Goal: Task Accomplishment & Management: Complete application form

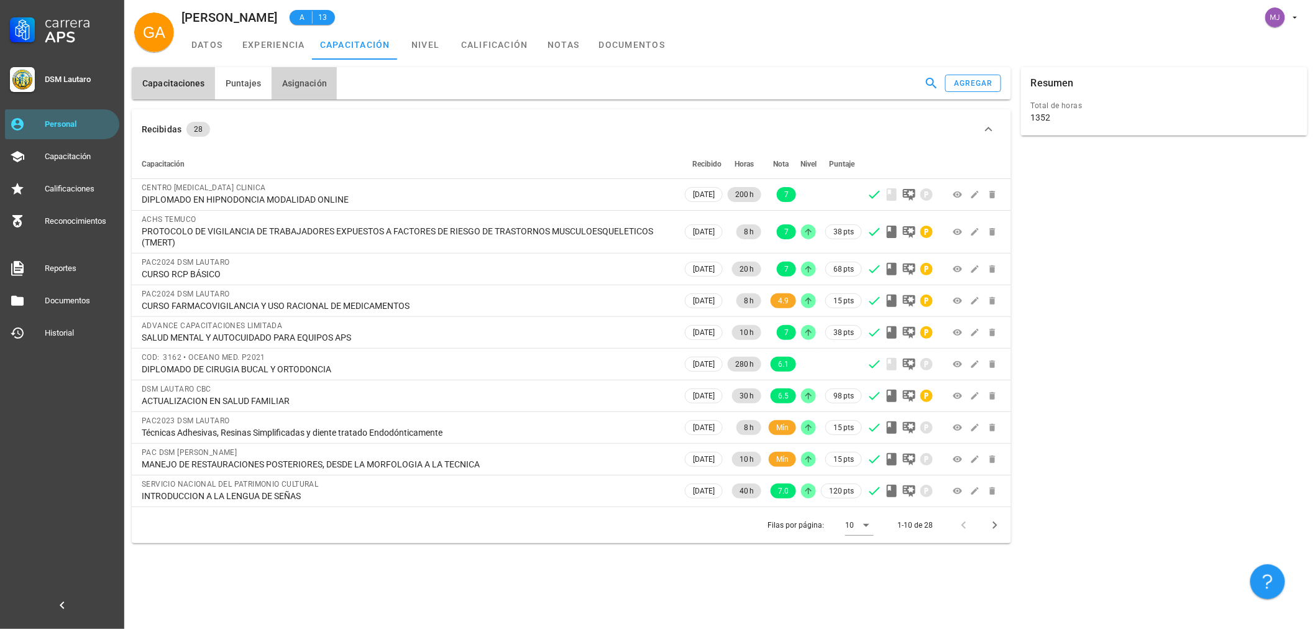
click at [323, 75] on button "Asignación" at bounding box center [304, 83] width 65 height 32
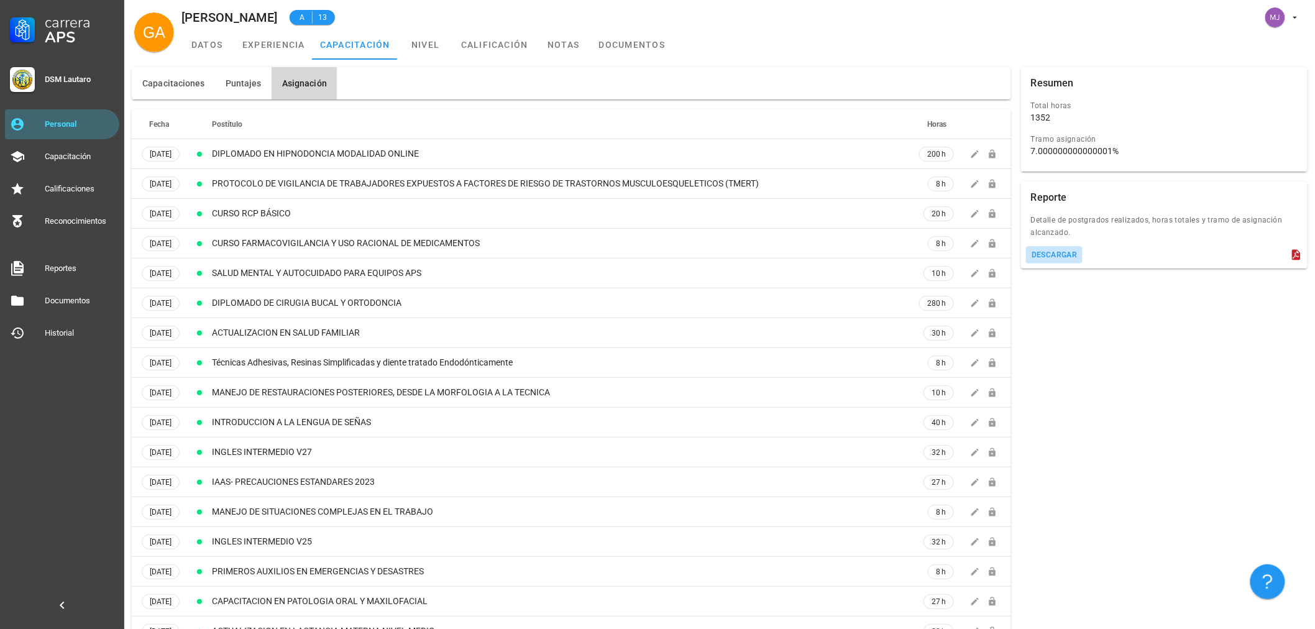
click at [1052, 250] on div "descargar" at bounding box center [1054, 254] width 47 height 9
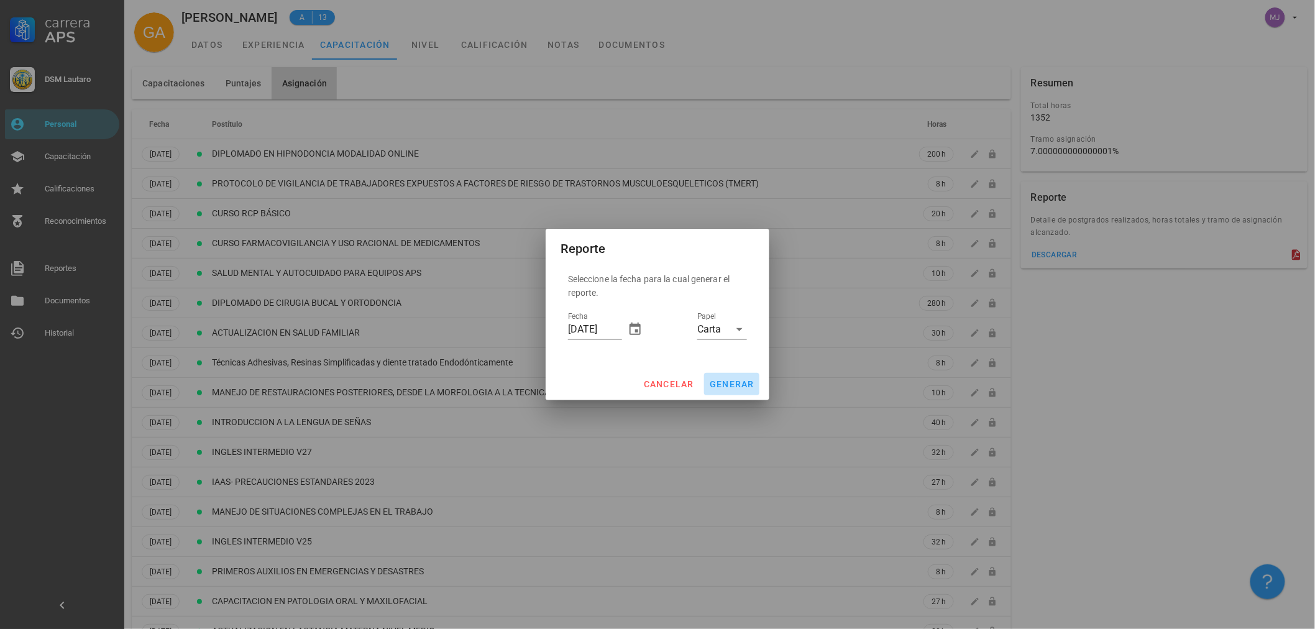
click at [715, 385] on span "generar" at bounding box center [731, 384] width 45 height 10
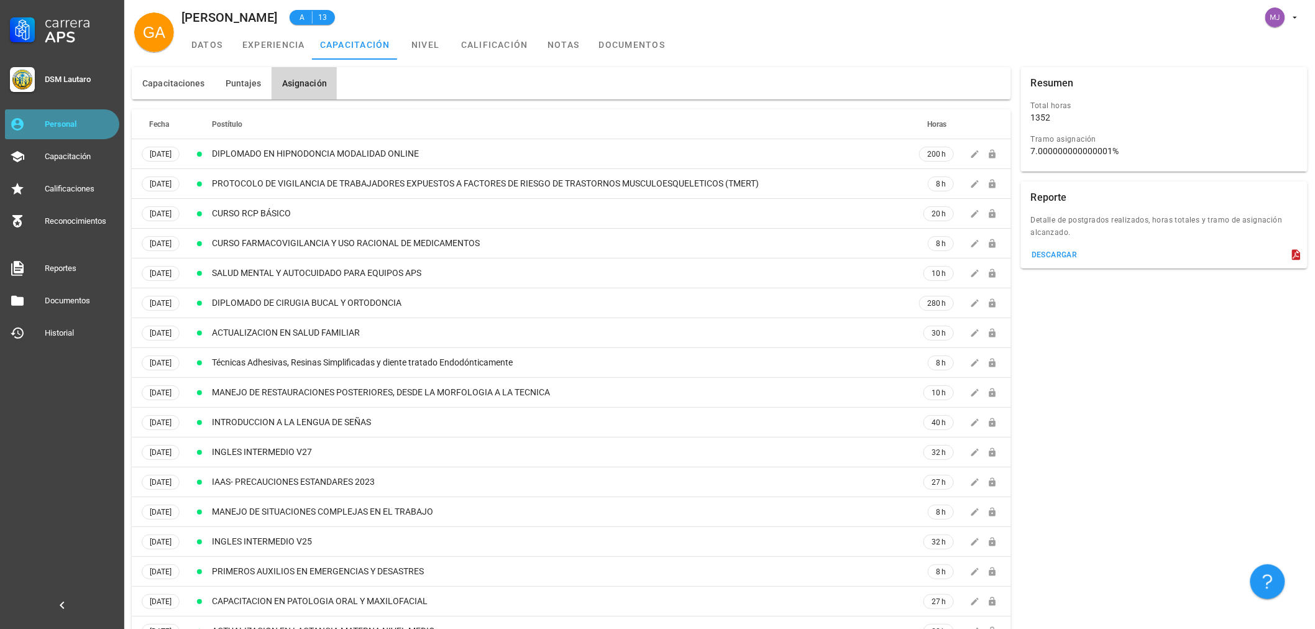
click at [62, 123] on div "Personal" at bounding box center [80, 124] width 70 height 10
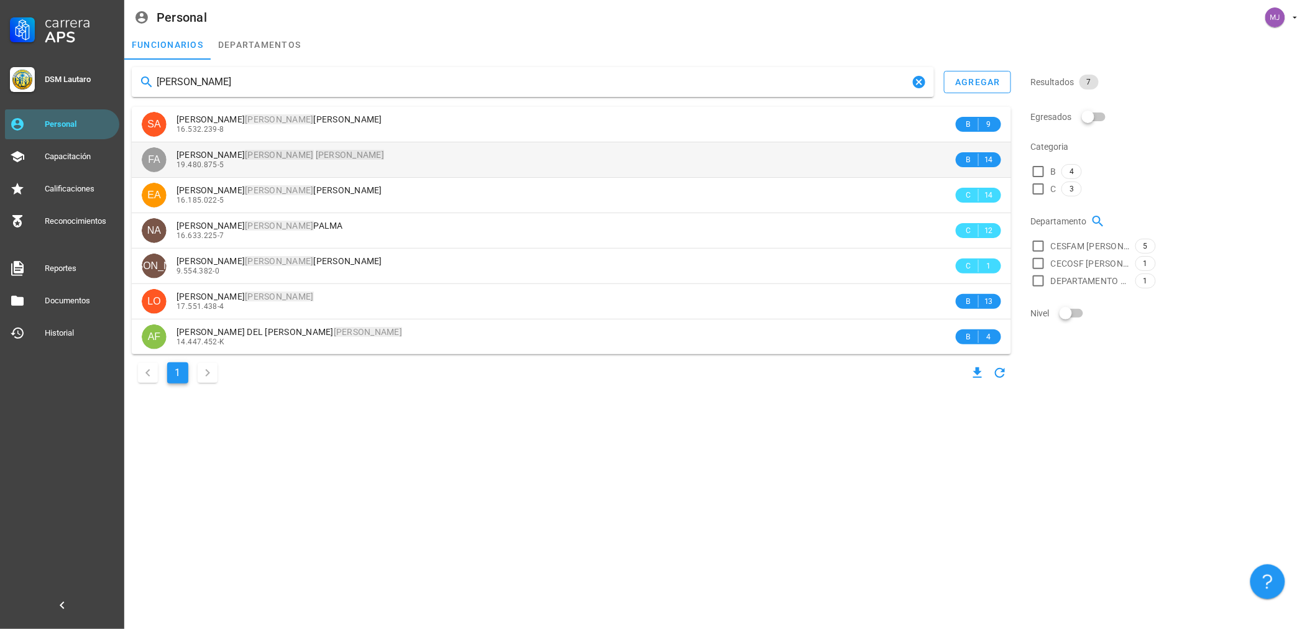
type input "[PERSON_NAME]"
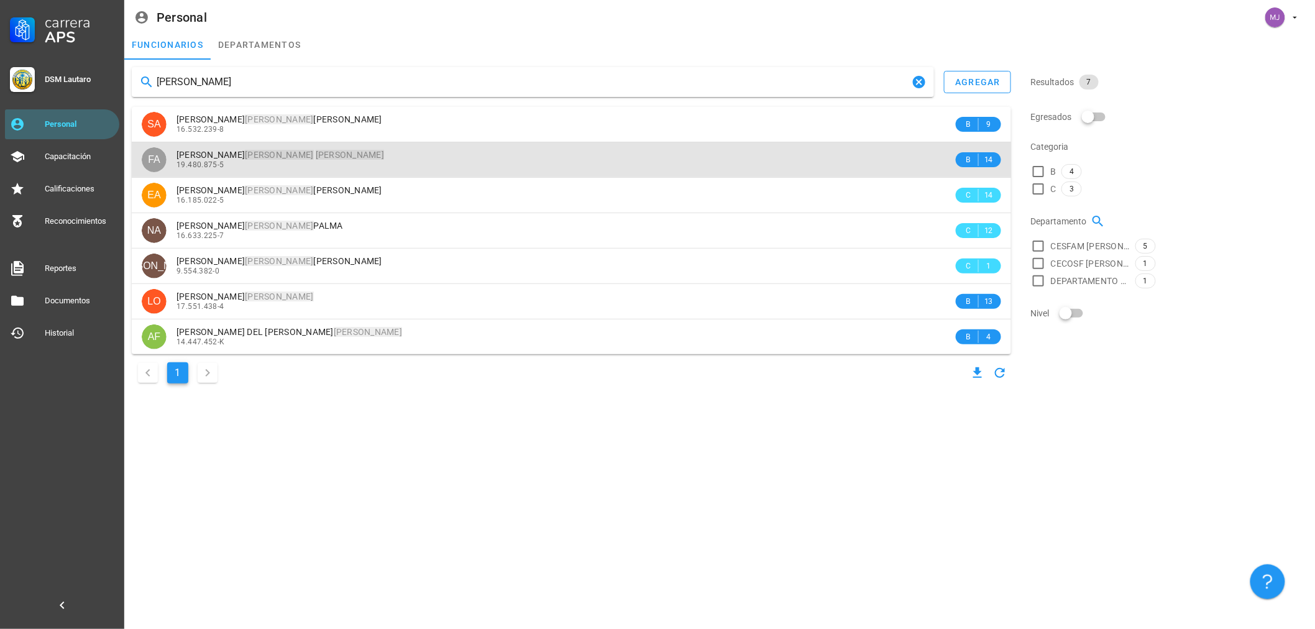
click at [359, 162] on div "19.480.875-5" at bounding box center [565, 164] width 777 height 9
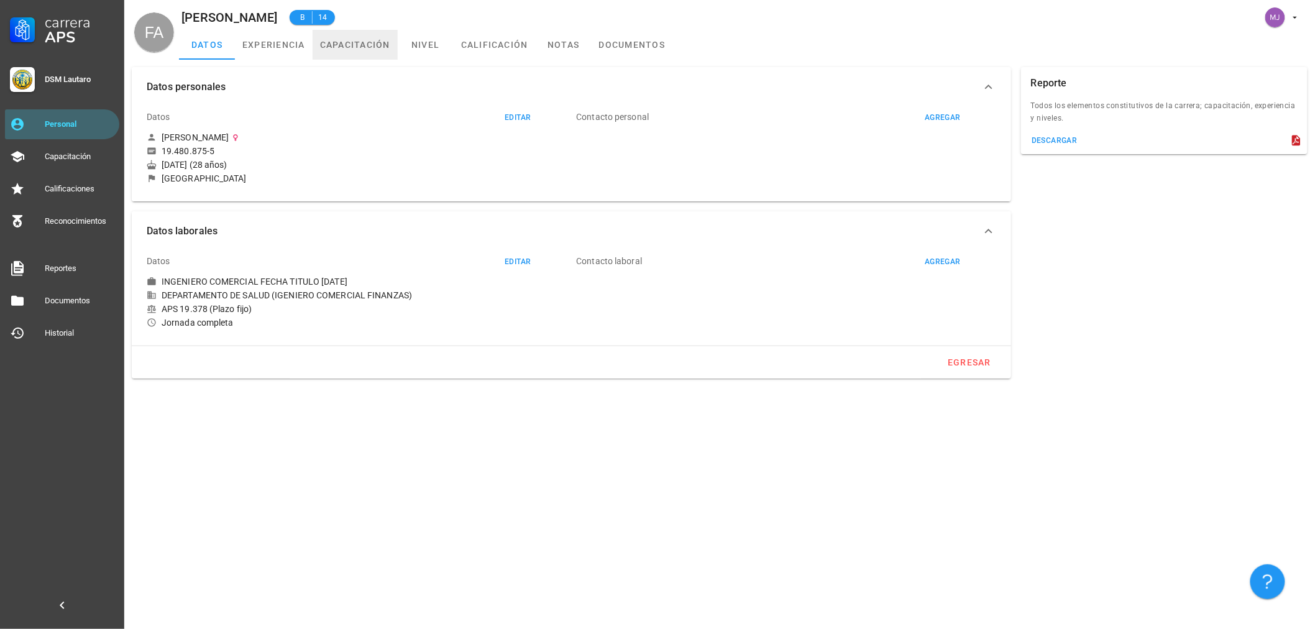
click at [372, 47] on link "capacitación" at bounding box center [355, 45] width 85 height 30
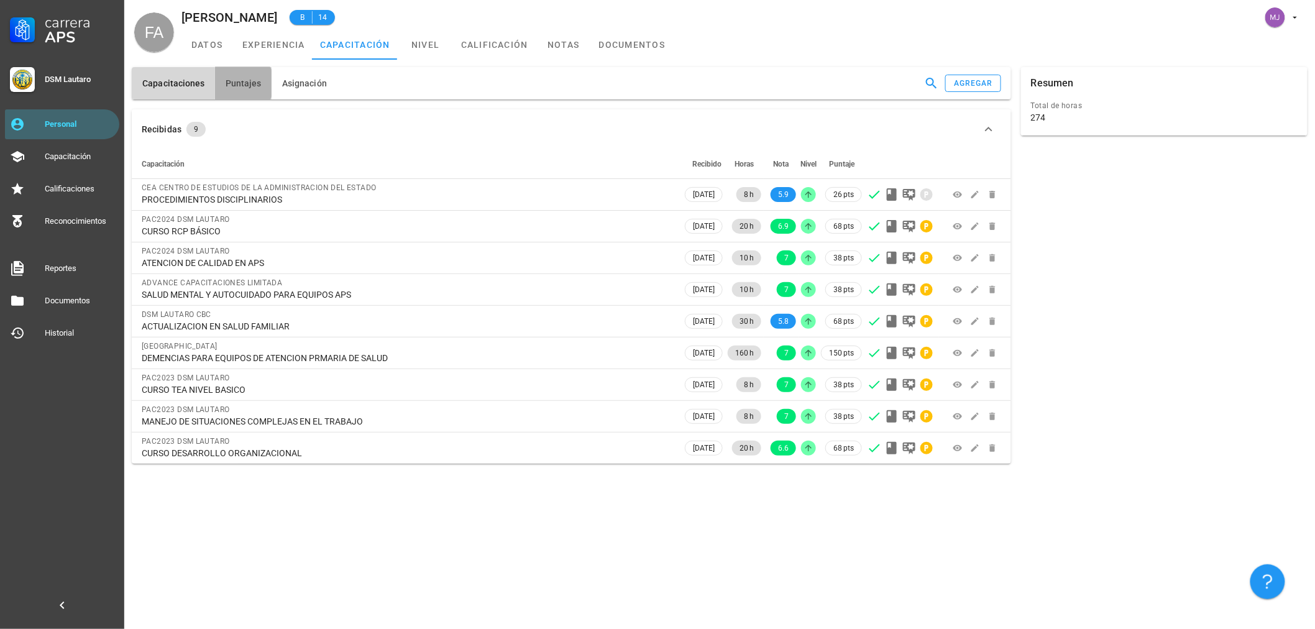
click at [237, 77] on button "Puntajes" at bounding box center [243, 83] width 57 height 32
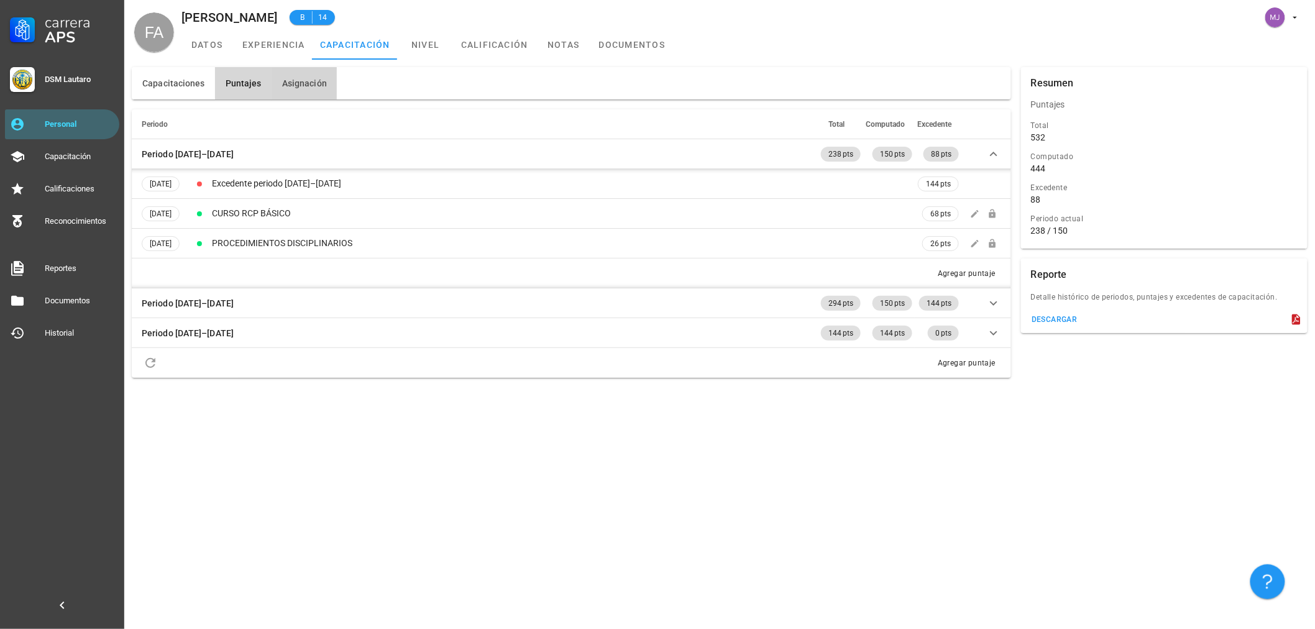
click at [296, 80] on span "Asignación" at bounding box center [304, 83] width 45 height 10
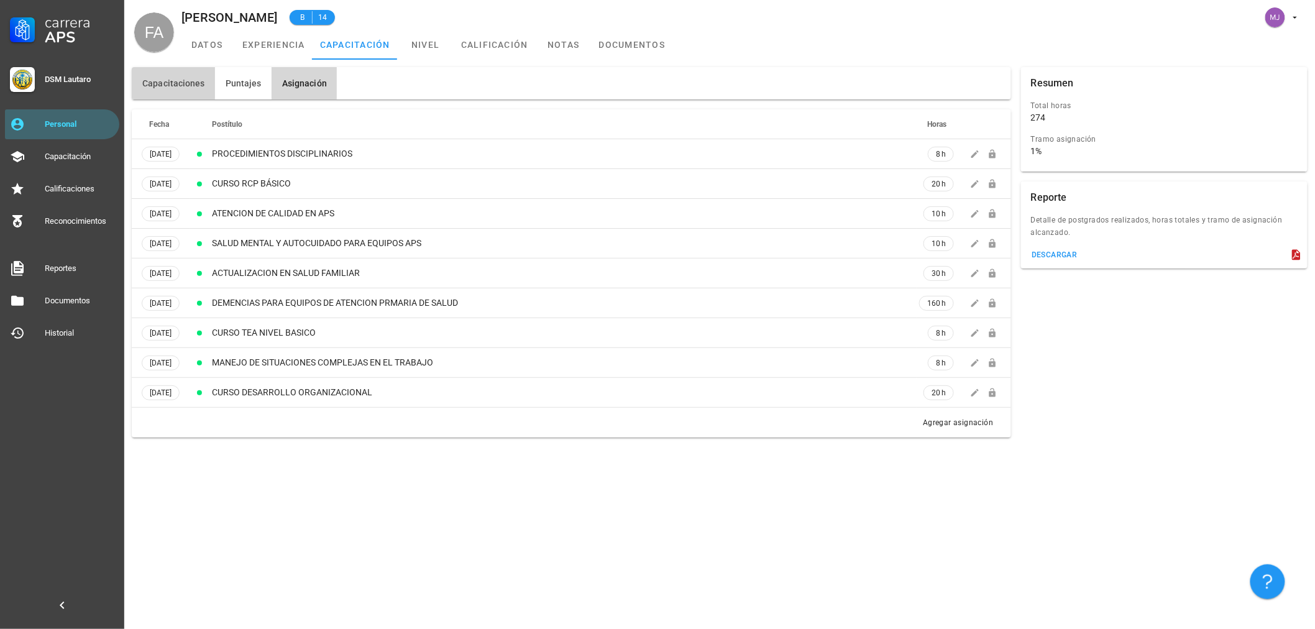
click at [154, 77] on button "Capacitaciones" at bounding box center [173, 83] width 83 height 32
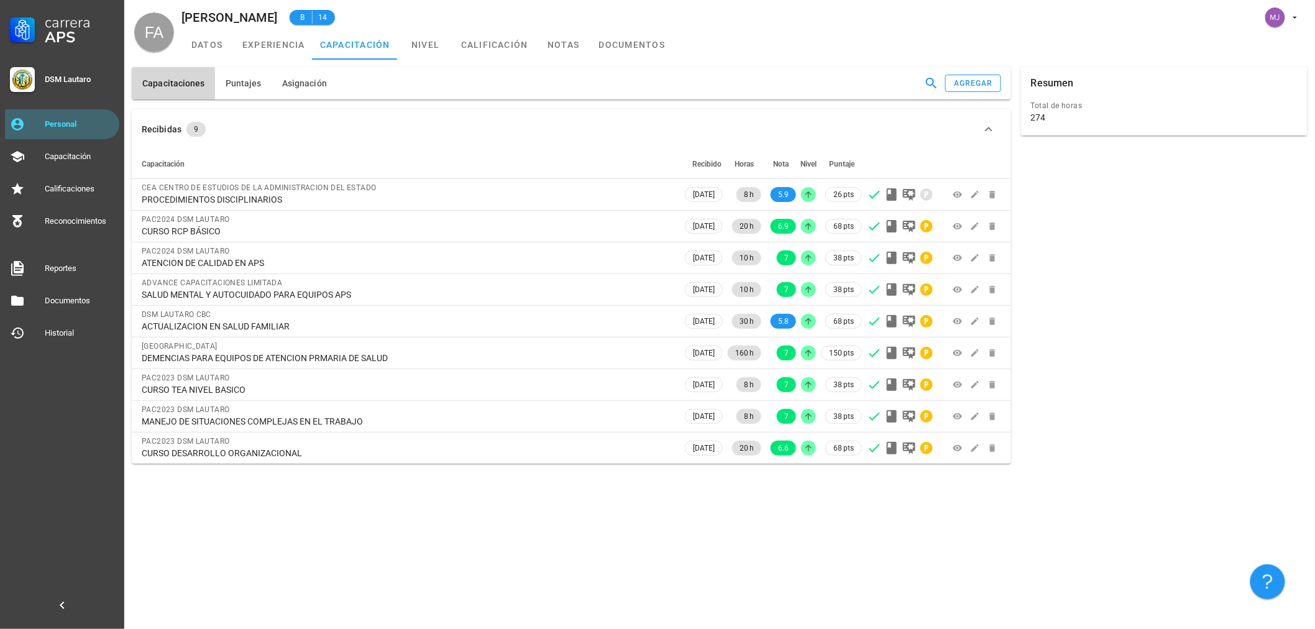
click at [968, 95] on div "Capacitaciones [GEOGRAPHIC_DATA] Asignación agregar" at bounding box center [572, 83] width 880 height 32
click at [971, 82] on div "agregar" at bounding box center [973, 83] width 40 height 9
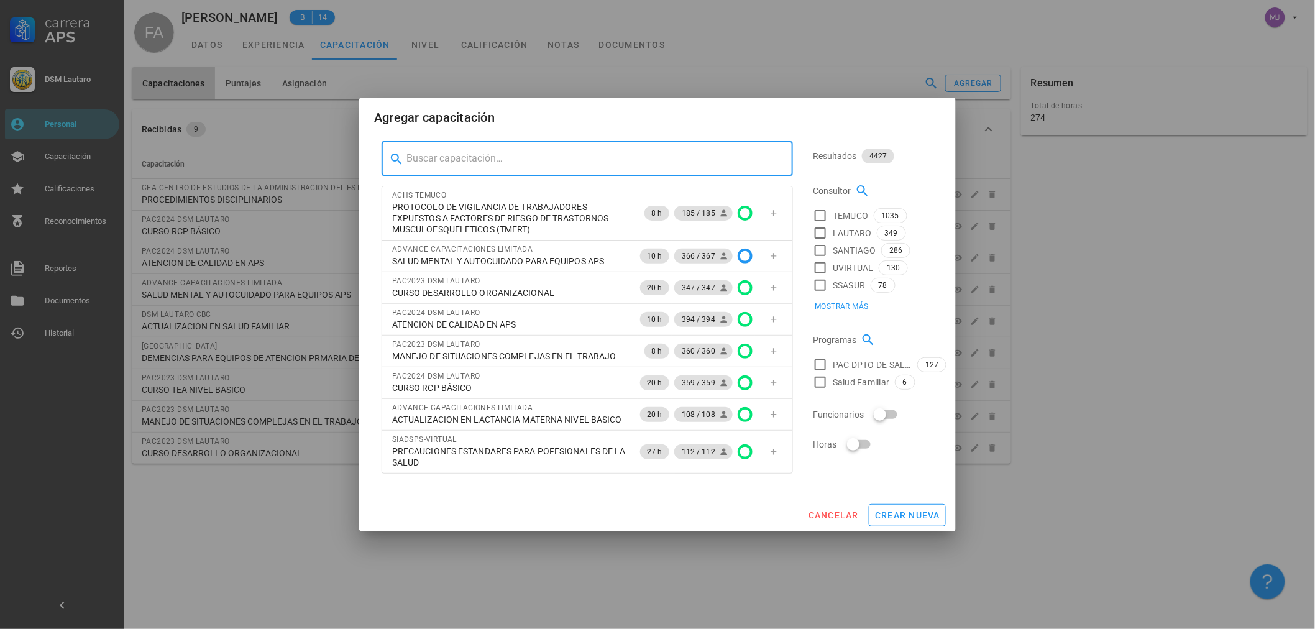
click at [508, 154] on input "text" at bounding box center [595, 159] width 377 height 20
type input "ESTATUTO ADMINISTRATIVO Y RESPON"
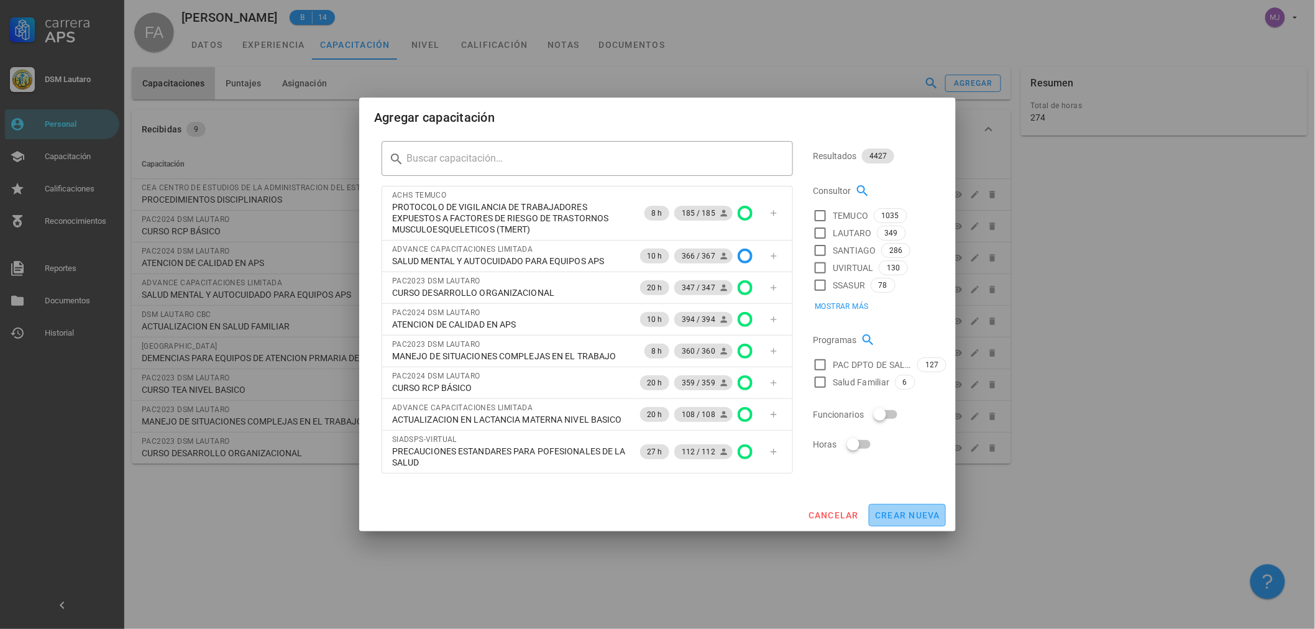
click at [908, 516] on span "crear nueva" at bounding box center [908, 515] width 66 height 10
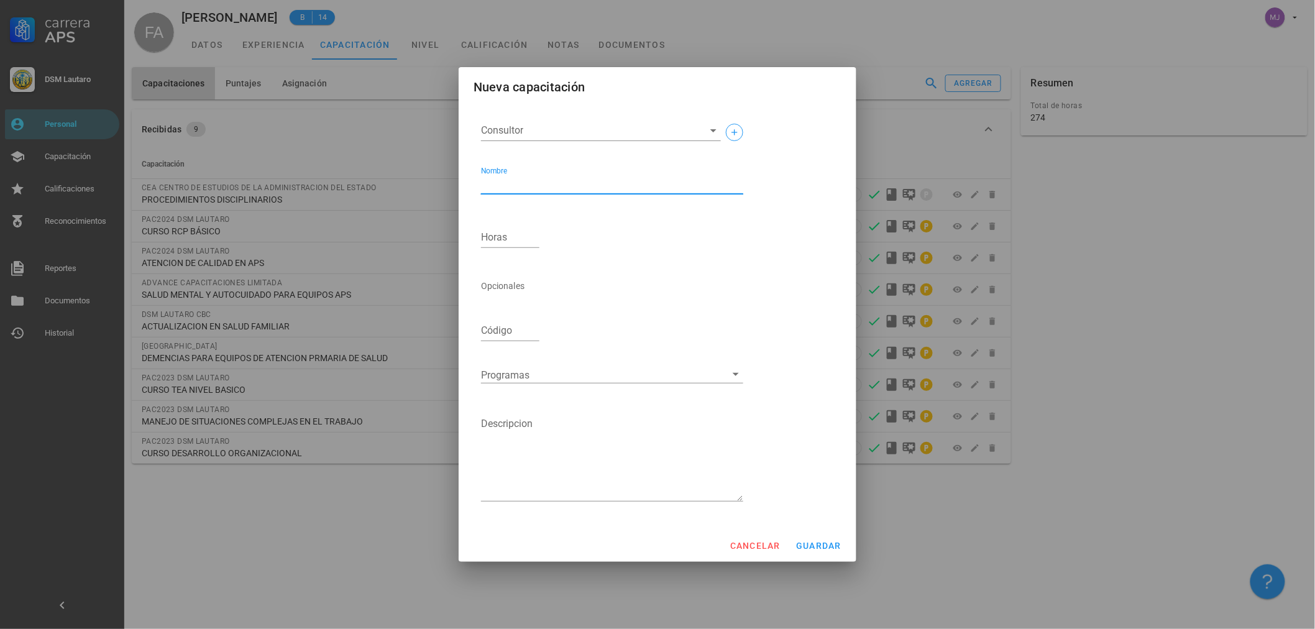
paste textarea "ESTATUTO ADMINISTRATIVO Y RESPON"
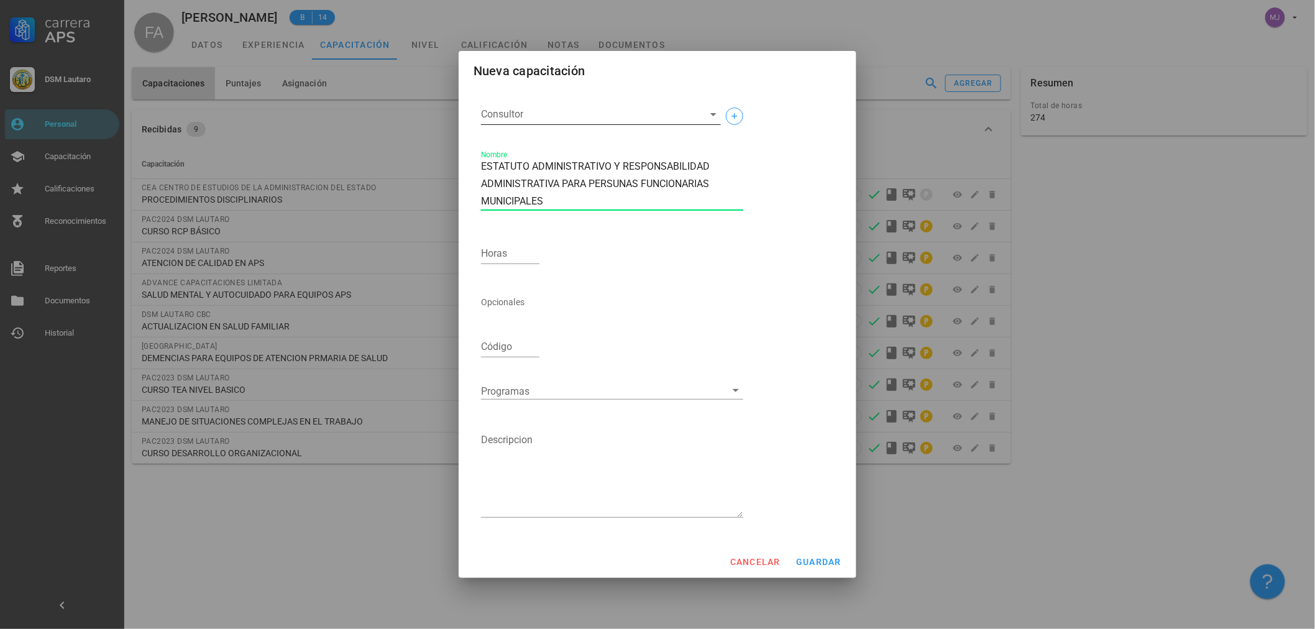
type textarea "ESTATUTO ADMINISTRATIVO Y RESPONSABILIDAD ADMINISTRATIVA PARA PERSUNAS FUNCIONA…"
click at [573, 109] on input "Consultor" at bounding box center [591, 114] width 220 height 20
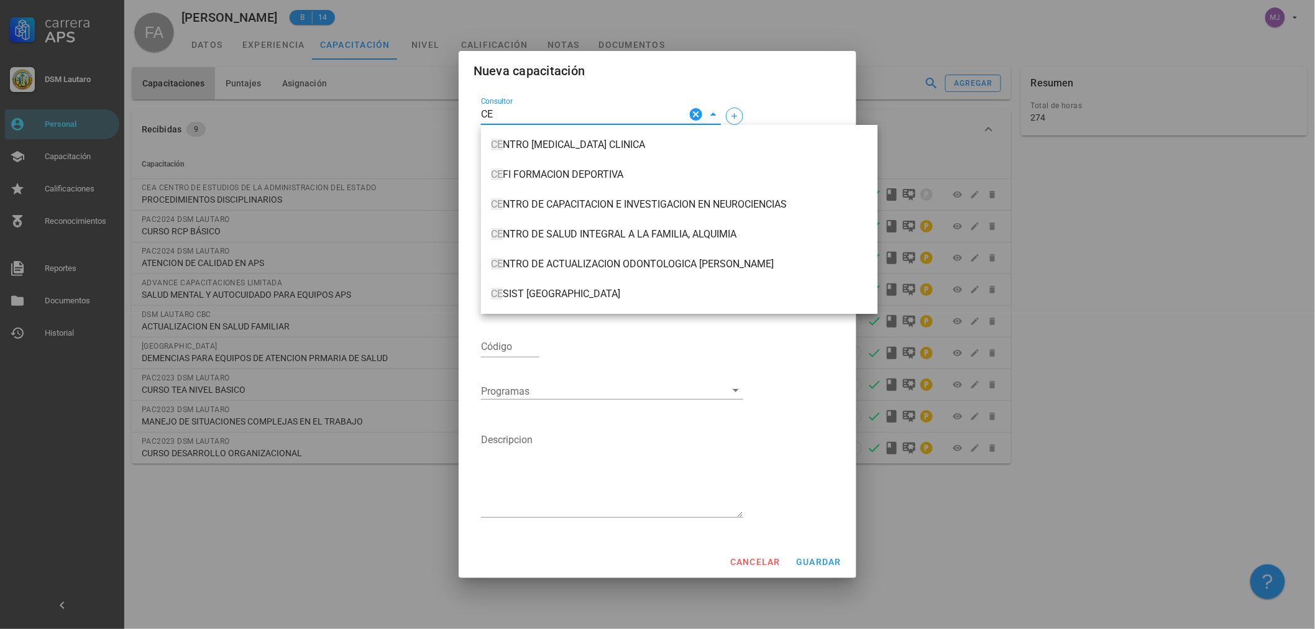
type input "C"
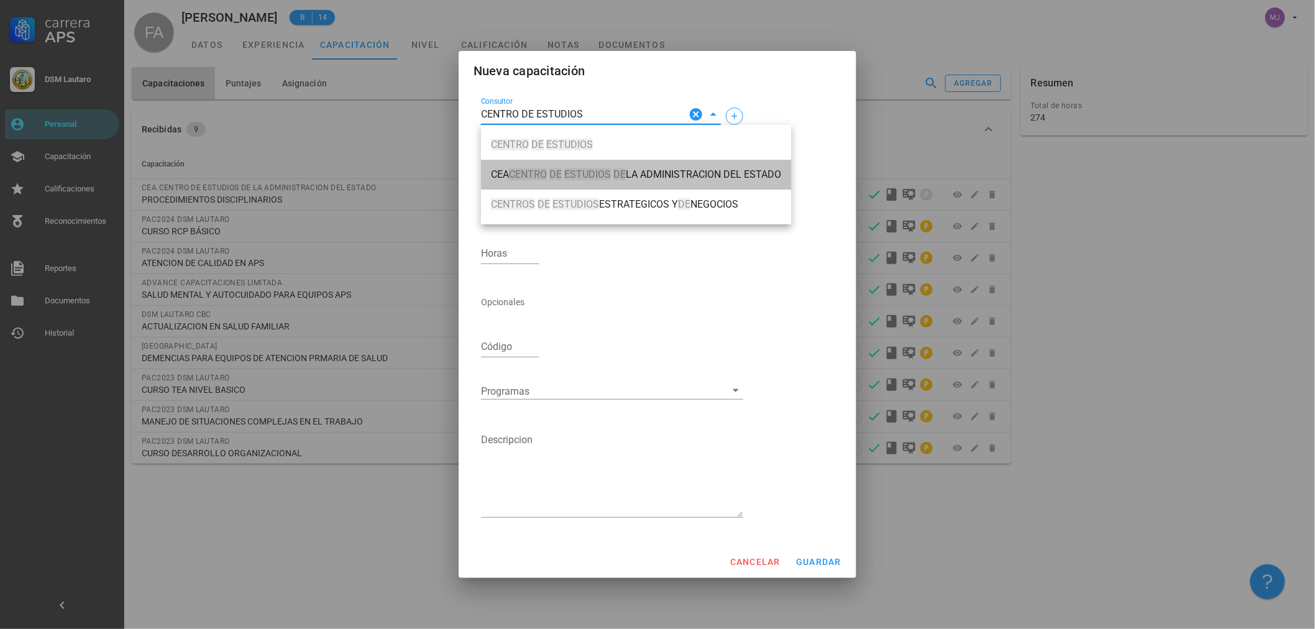
click at [628, 166] on div "CEA CENTRO DE ESTUDIOS DE LA ADMINISTRACION DEL ESTADO" at bounding box center [636, 175] width 290 height 26
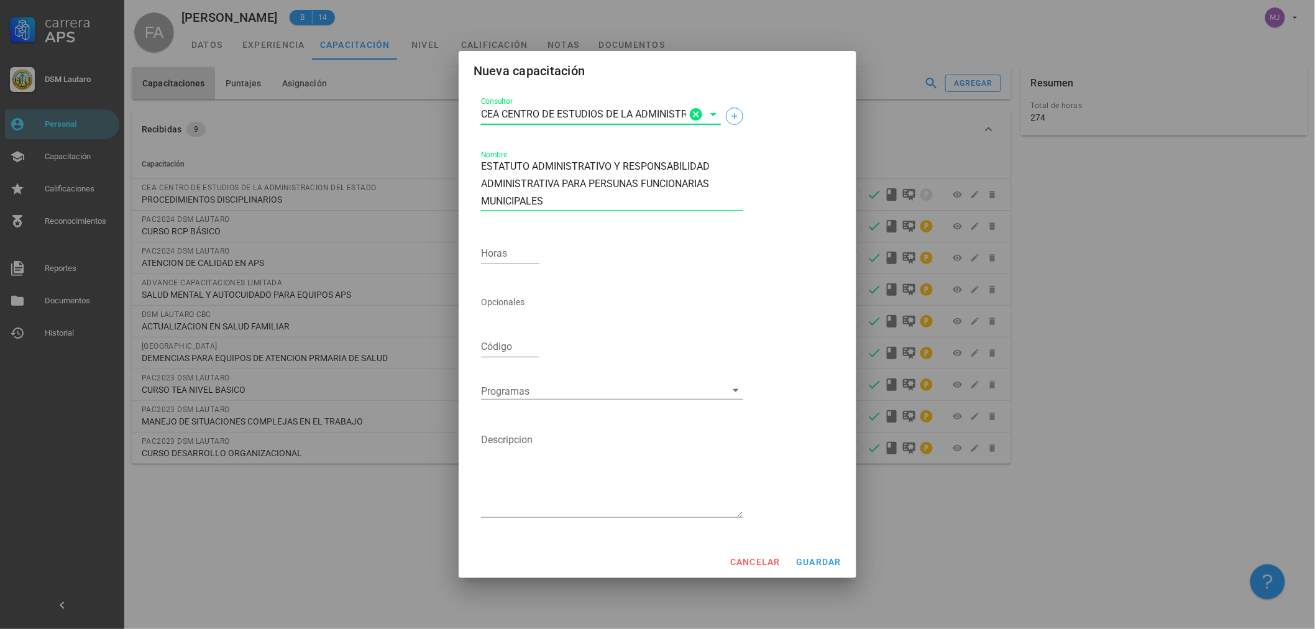
type input "CEA CENTRO DE ESTUDIOS DE LA ADMINISTRACION DEL ESTADO"
click at [542, 266] on div "Horas" at bounding box center [510, 255] width 68 height 53
click at [536, 256] on input "Horas" at bounding box center [510, 254] width 58 height 20
type input "16"
click at [823, 550] on div "cancelar guardar" at bounding box center [658, 562] width 398 height 32
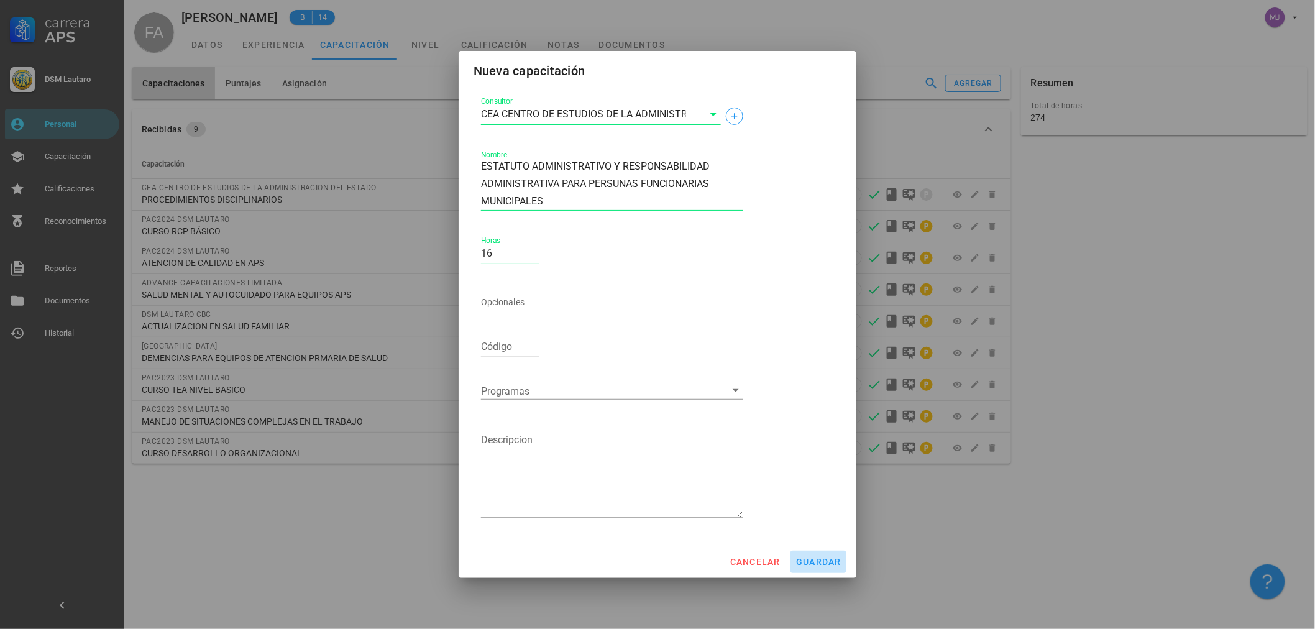
click at [821, 569] on button "guardar" at bounding box center [819, 562] width 56 height 22
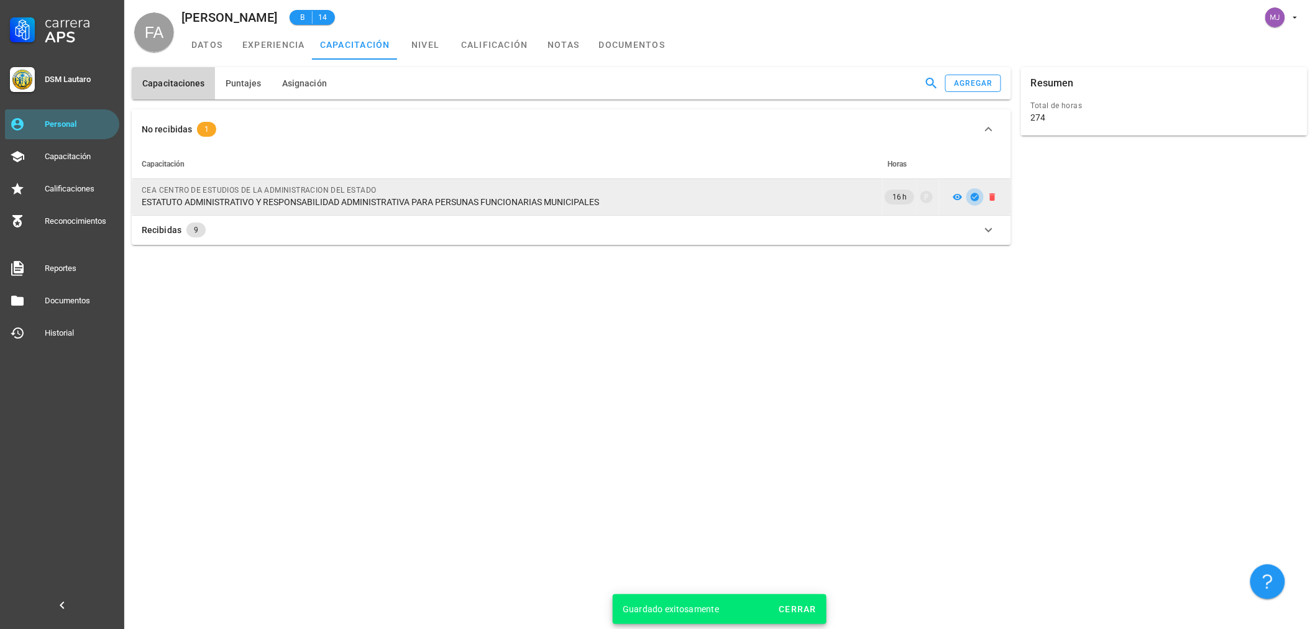
click at [978, 197] on icon "button" at bounding box center [975, 197] width 8 height 8
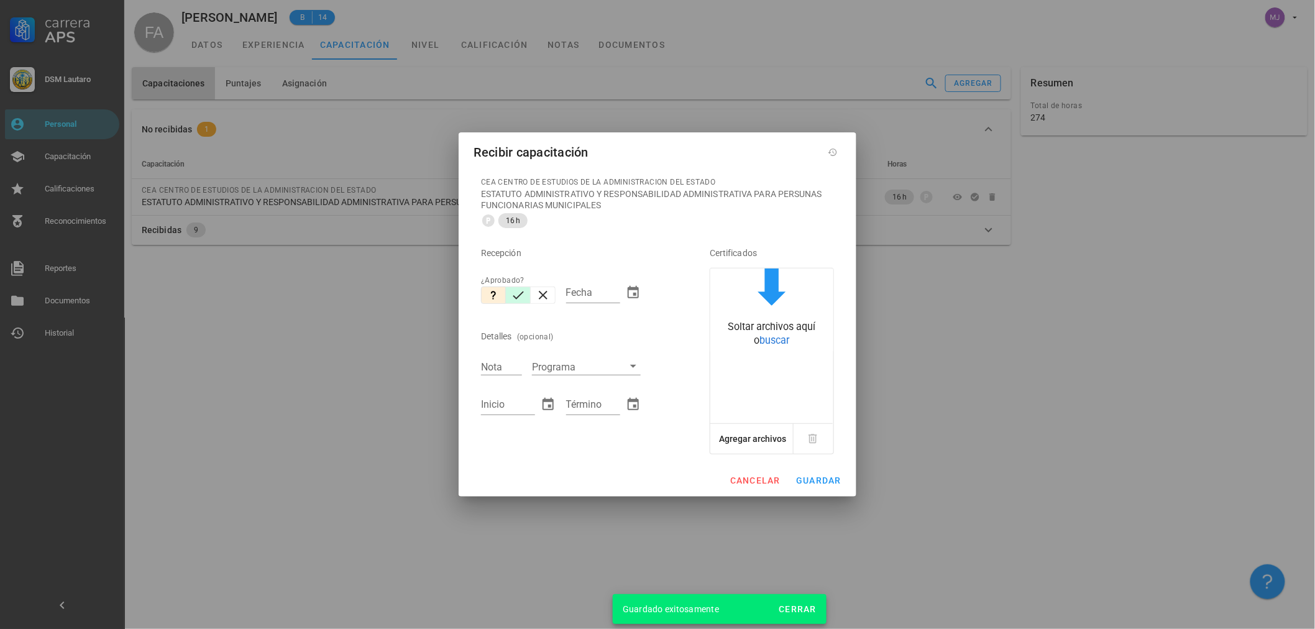
click at [517, 296] on icon "button" at bounding box center [518, 295] width 15 height 15
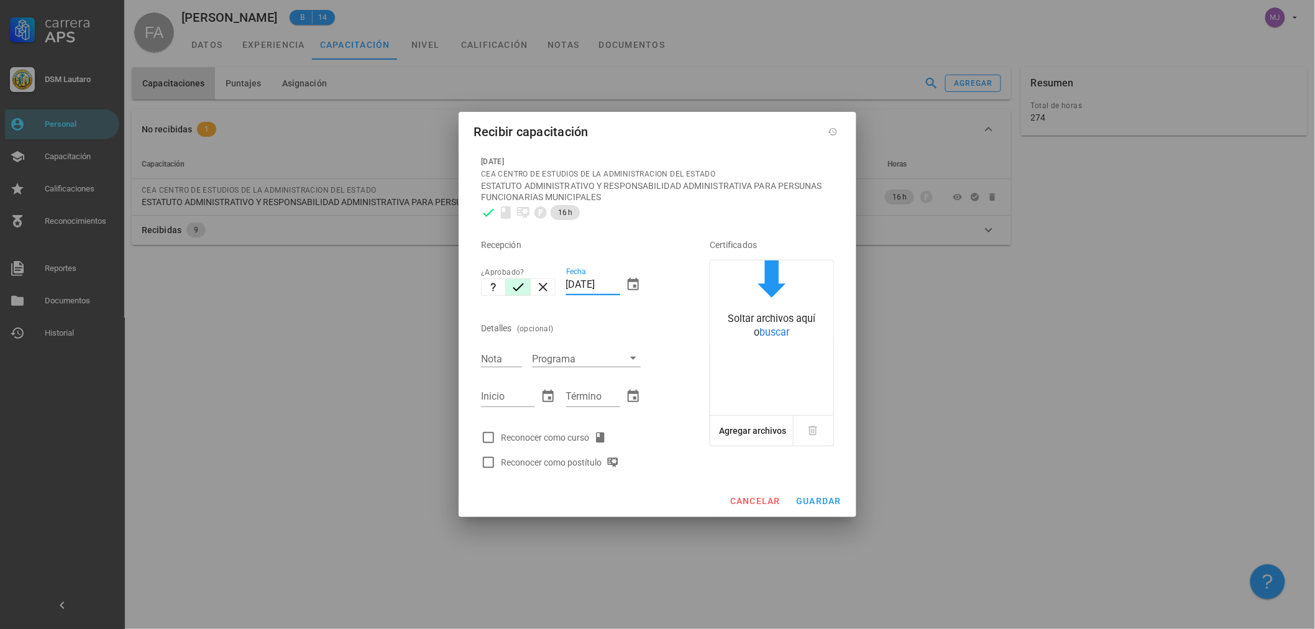
drag, startPoint x: 614, startPoint y: 283, endPoint x: 622, endPoint y: 285, distance: 7.6
click at [622, 285] on div "Fecha [DATE]" at bounding box center [603, 287] width 75 height 41
click at [622, 282] on div "Fecha [DATE]" at bounding box center [603, 287] width 75 height 41
click at [620, 283] on div "Fecha [DATE]" at bounding box center [603, 287] width 75 height 41
drag, startPoint x: 601, startPoint y: 286, endPoint x: 431, endPoint y: 288, distance: 170.3
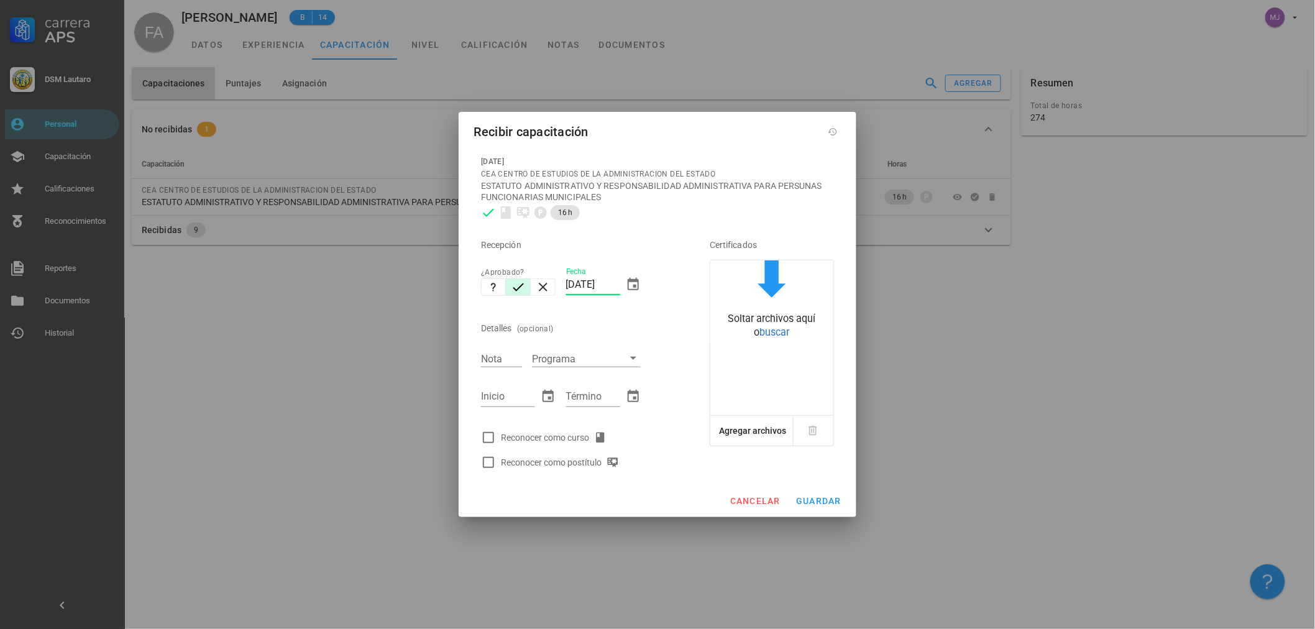
click at [433, 289] on div "Carrera APS DSM [PERSON_NAME] Personal Capacitación Calificaciones Reconocimien…" at bounding box center [657, 314] width 1315 height 629
type input "[DATE]"
type input "6.1"
type input "[DATE]"
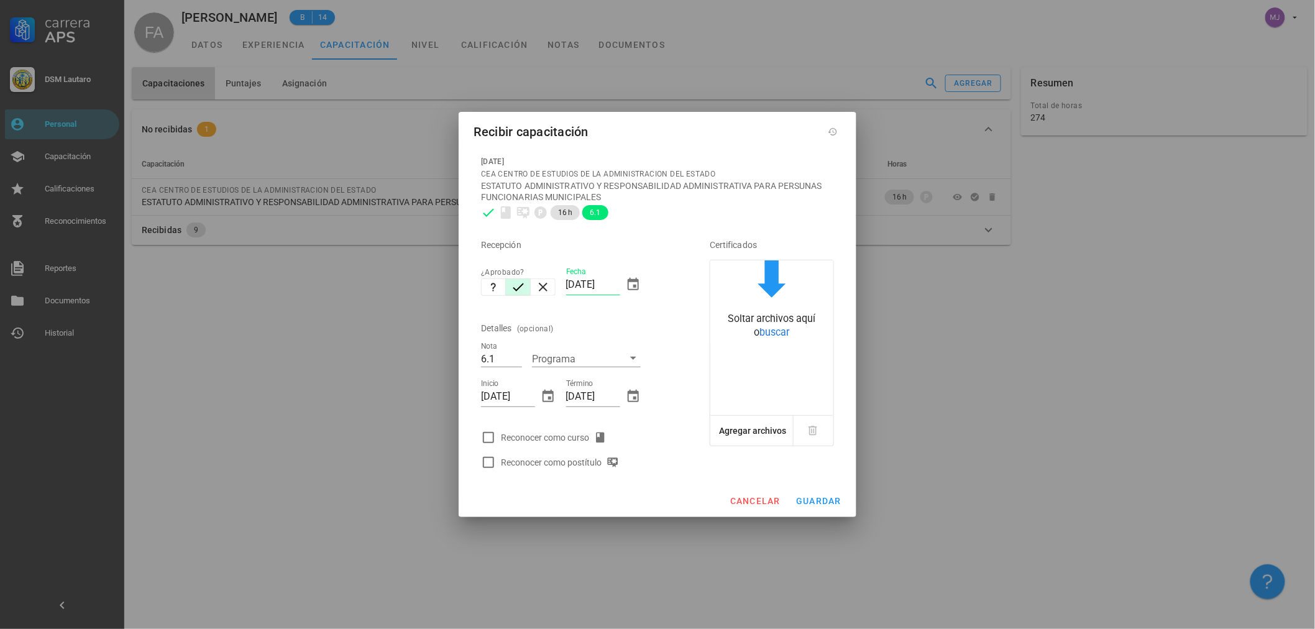
click at [576, 456] on div "Reconocer como postítulo" at bounding box center [562, 462] width 123 height 15
checkbox input "true"
click at [572, 436] on div "Reconocer como curso" at bounding box center [556, 437] width 111 height 15
checkbox input "true"
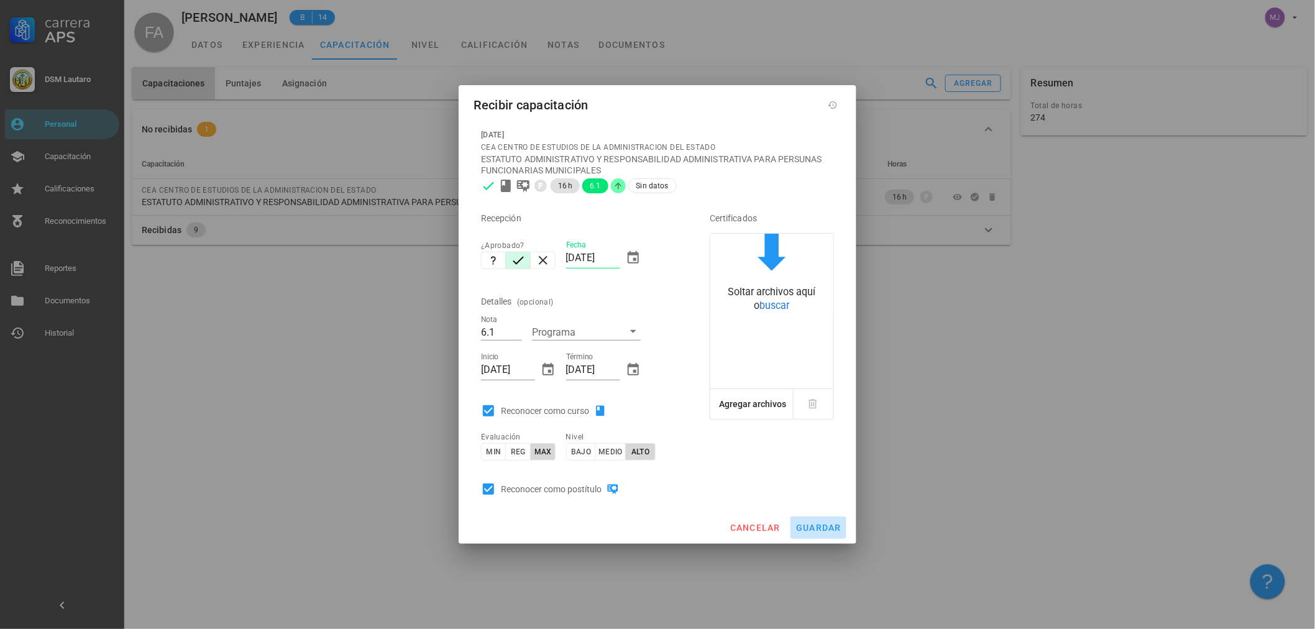
click at [833, 525] on span "guardar" at bounding box center [819, 528] width 46 height 10
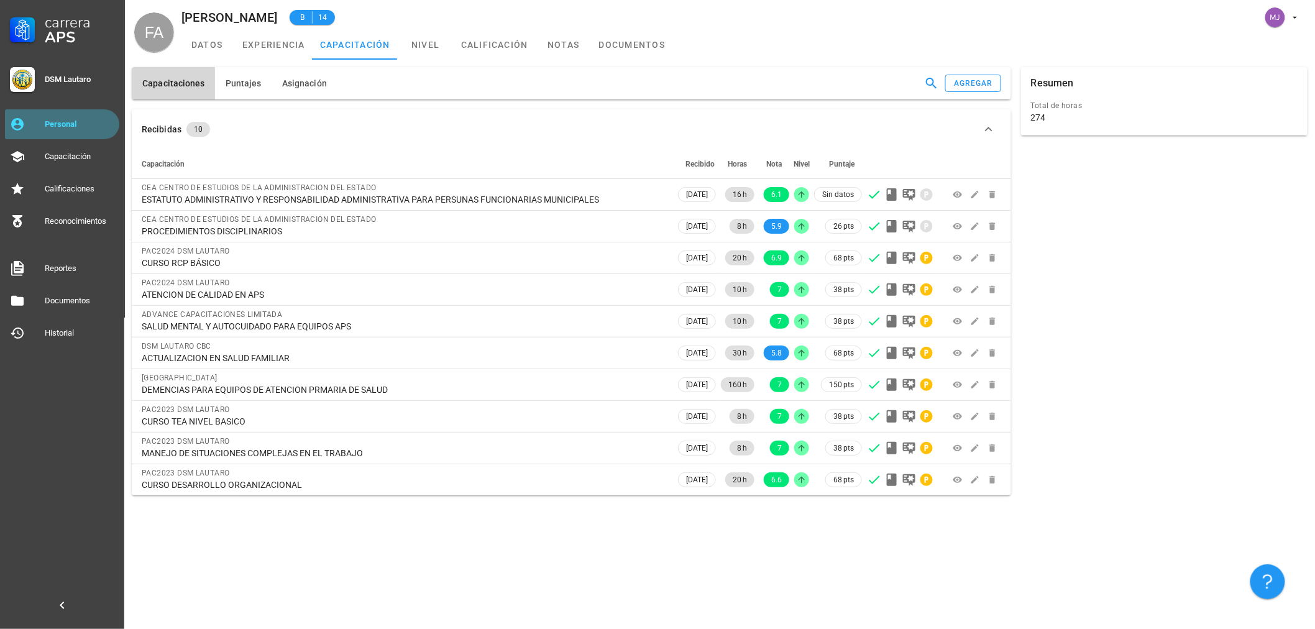
click at [88, 127] on div "Personal" at bounding box center [80, 124] width 70 height 10
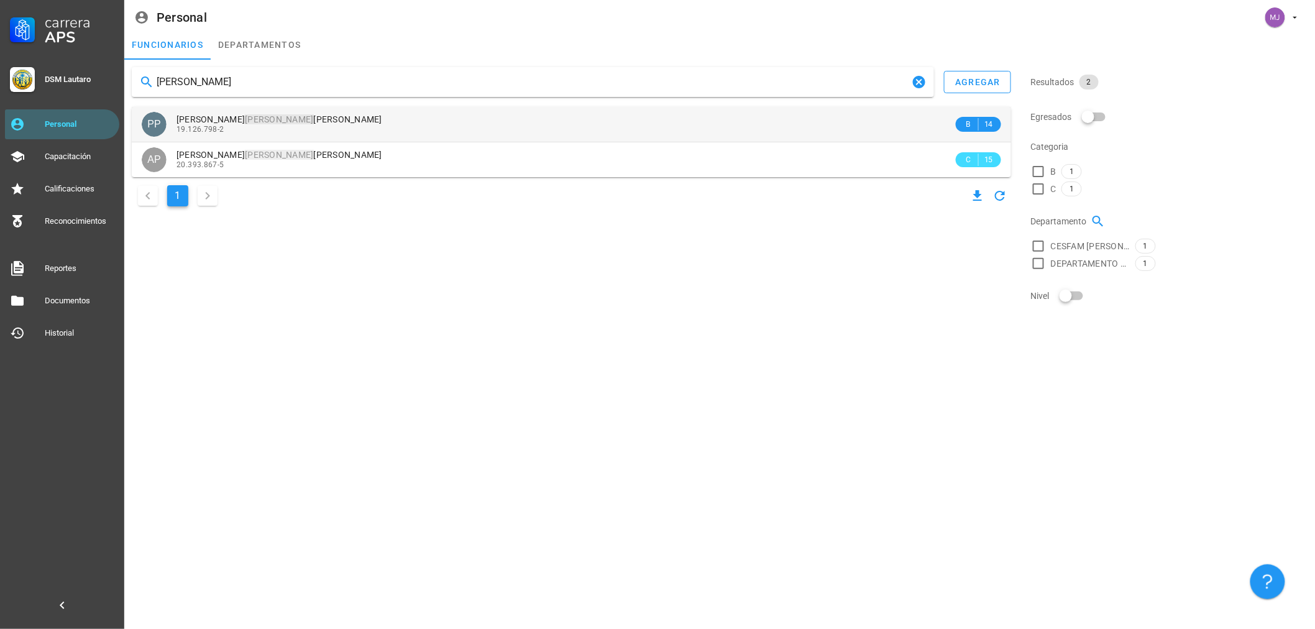
type input "[PERSON_NAME]"
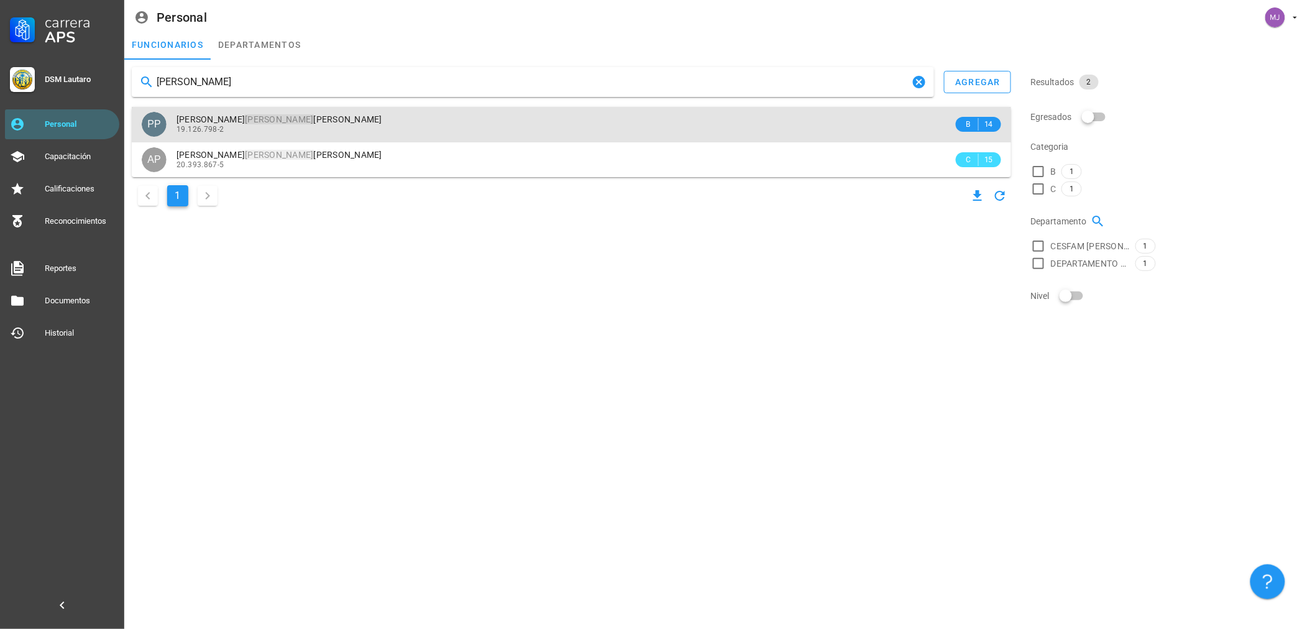
click at [328, 125] on div "19.126.798-2" at bounding box center [565, 129] width 777 height 9
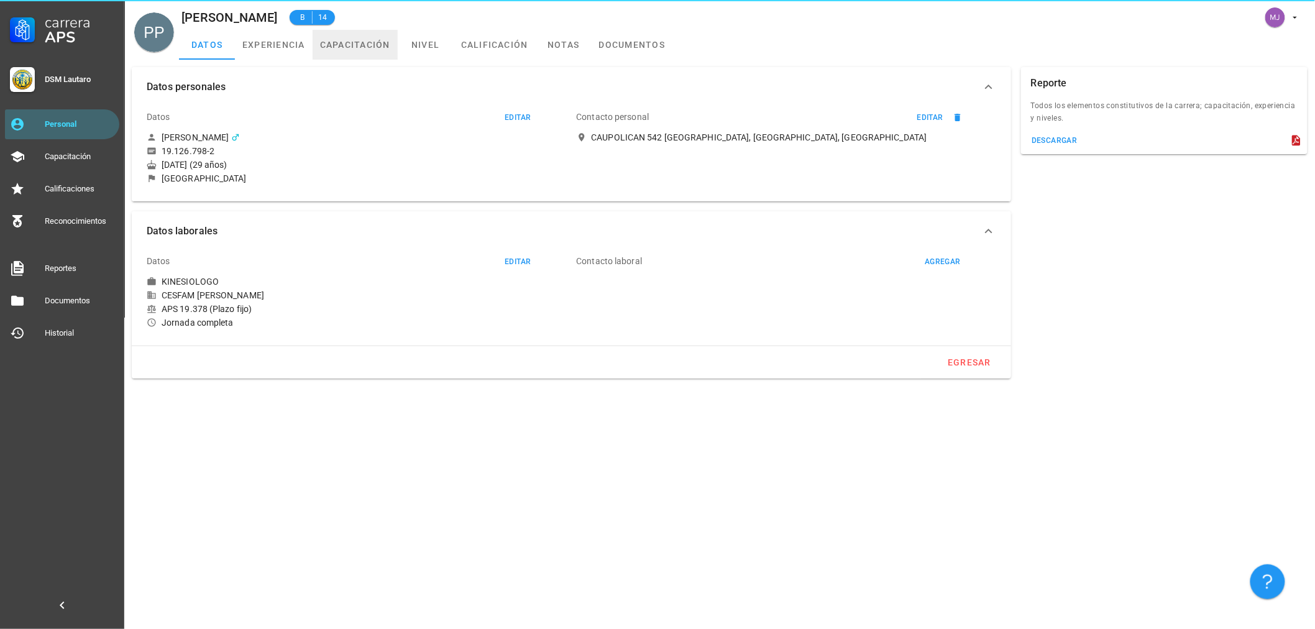
click at [382, 53] on link "capacitación" at bounding box center [355, 45] width 85 height 30
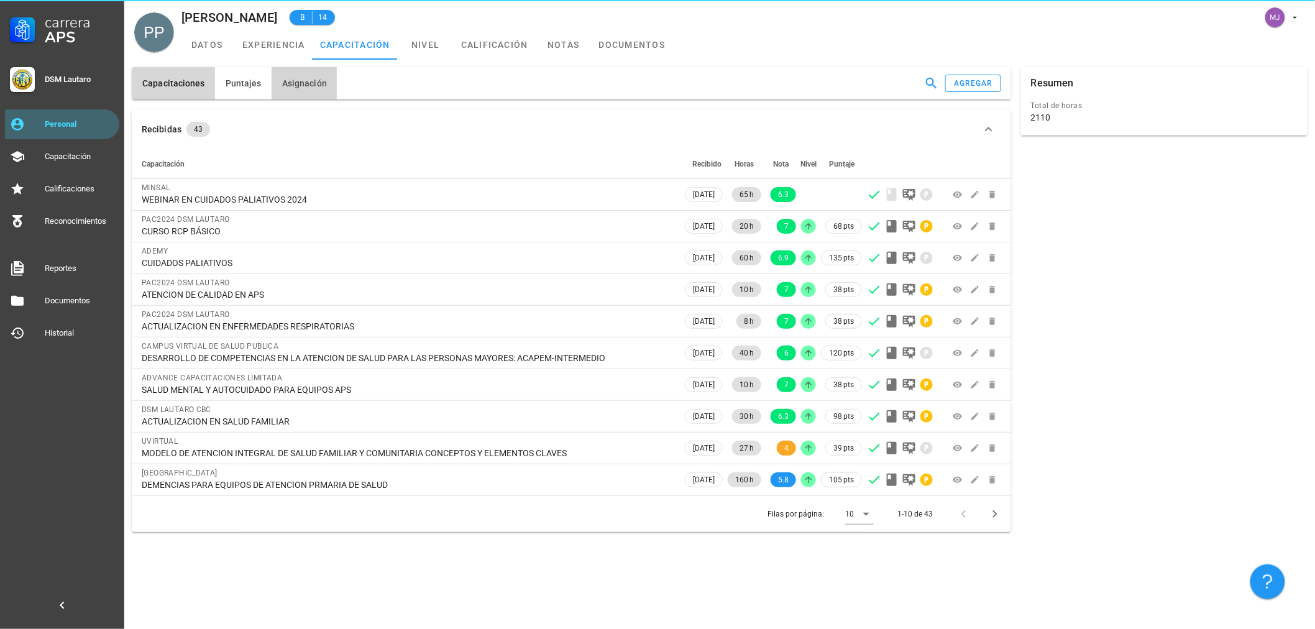
click at [306, 85] on span "Asignación" at bounding box center [304, 83] width 45 height 10
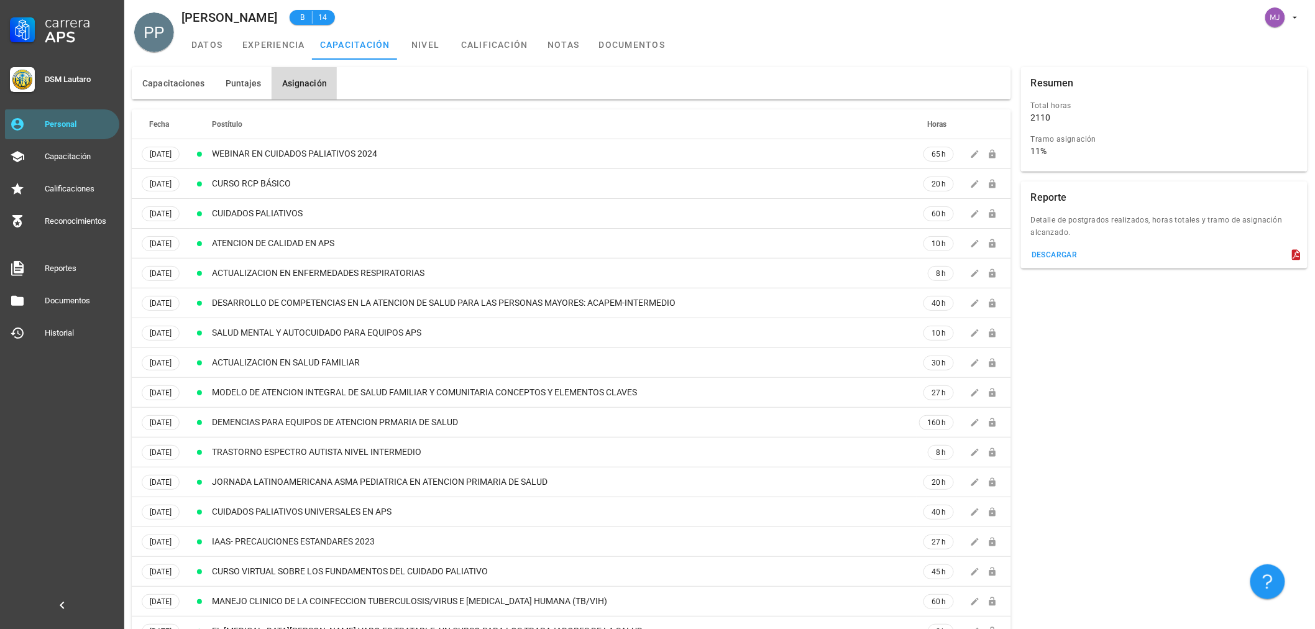
click at [275, 84] on button "Asignación" at bounding box center [304, 83] width 65 height 32
click at [195, 73] on button "Capacitaciones" at bounding box center [173, 83] width 83 height 32
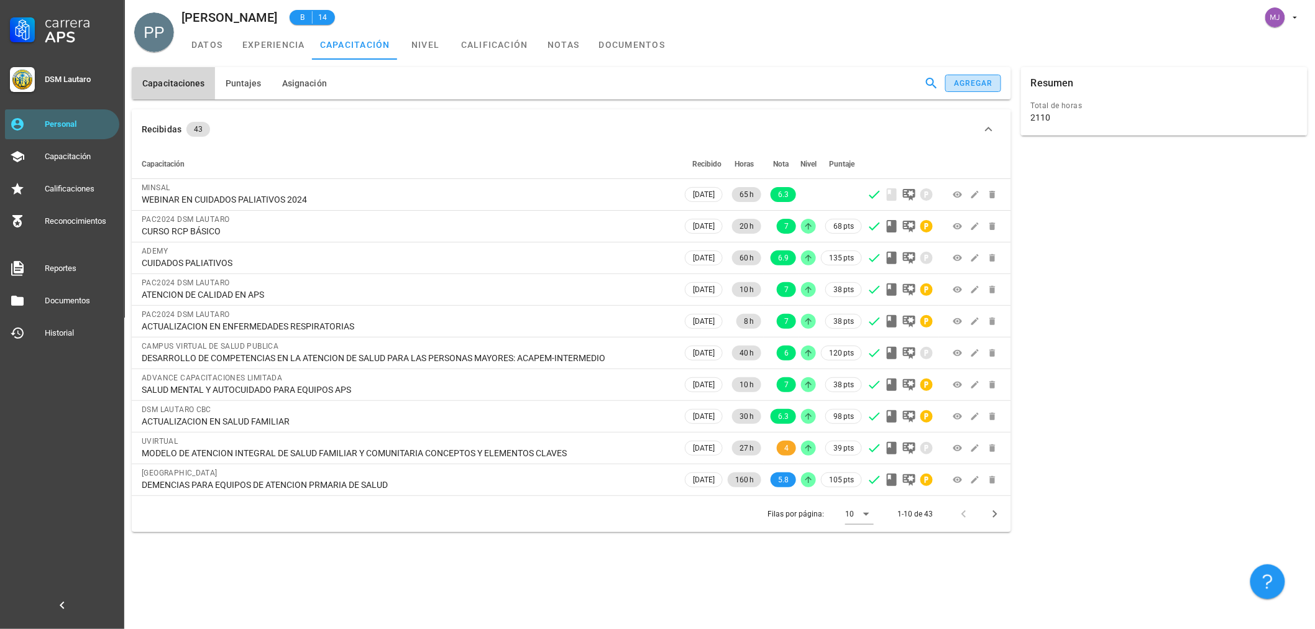
click at [967, 88] on div "agregar" at bounding box center [973, 83] width 40 height 9
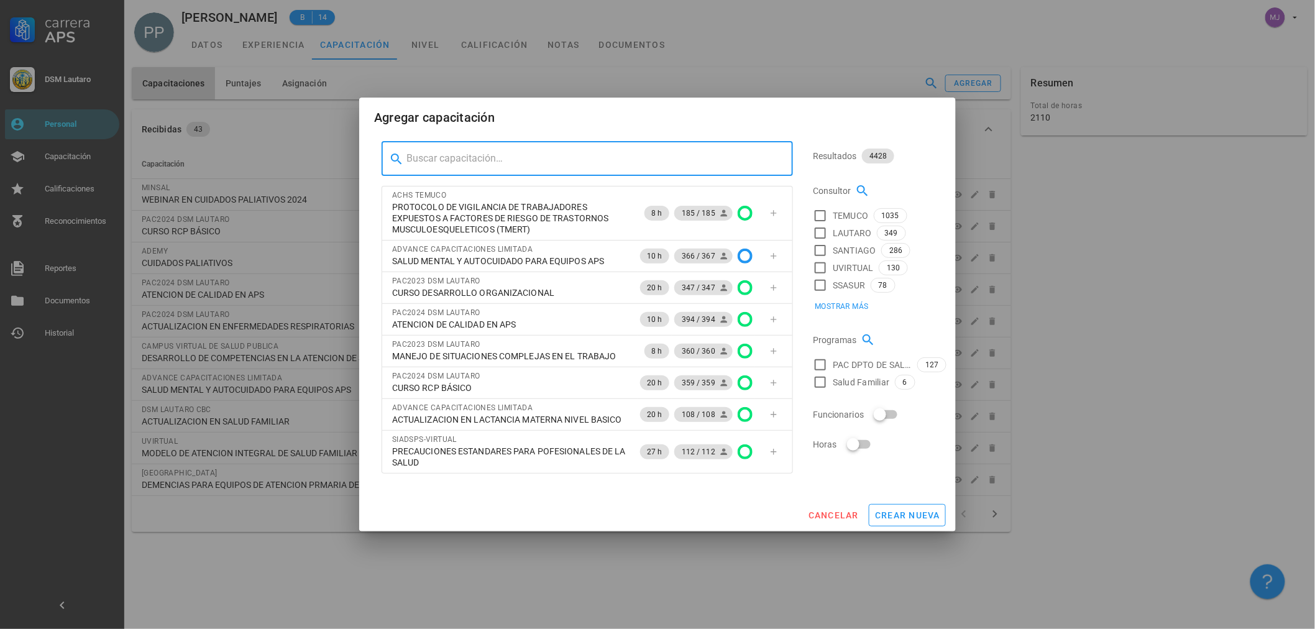
click at [461, 160] on input "text" at bounding box center [595, 159] width 377 height 20
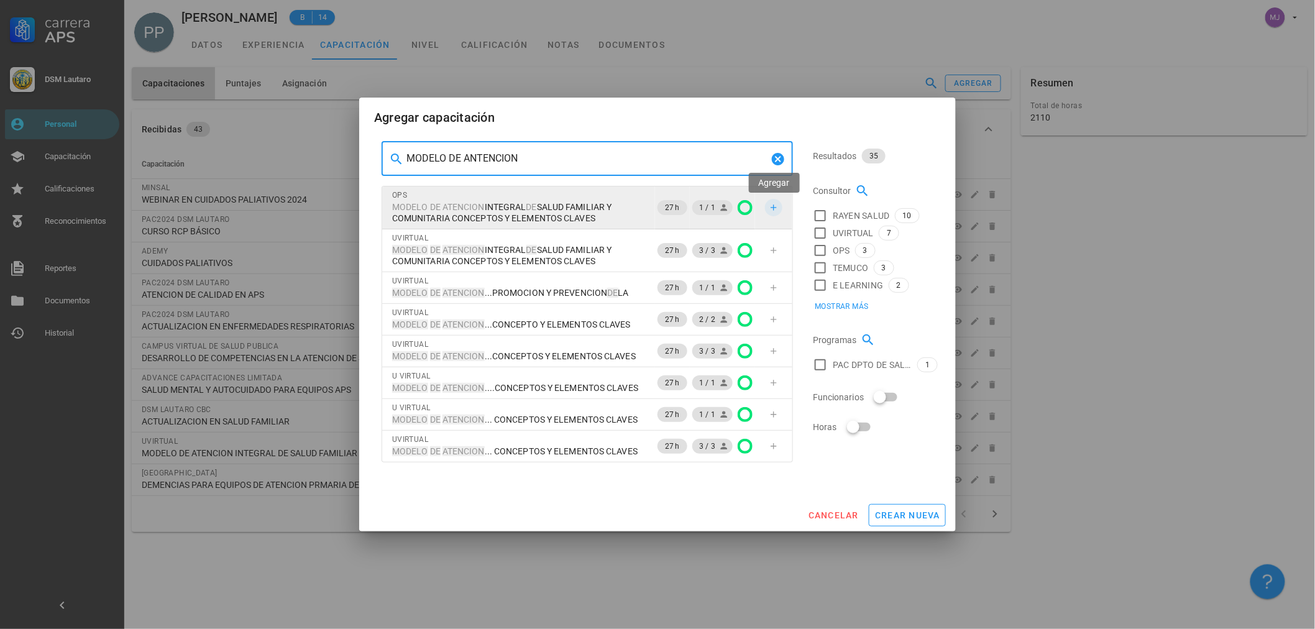
type input "MODELO DE ANTENCION"
click at [766, 203] on span "button" at bounding box center [773, 208] width 17 height 10
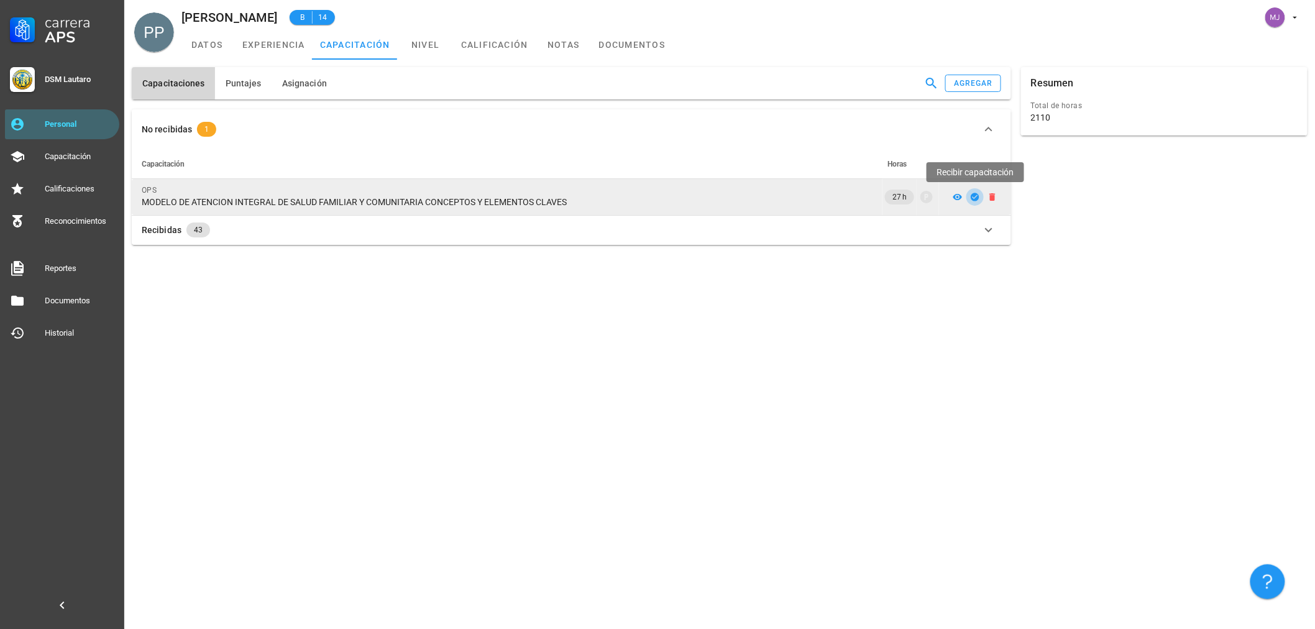
click at [968, 196] on span "button" at bounding box center [975, 197] width 17 height 10
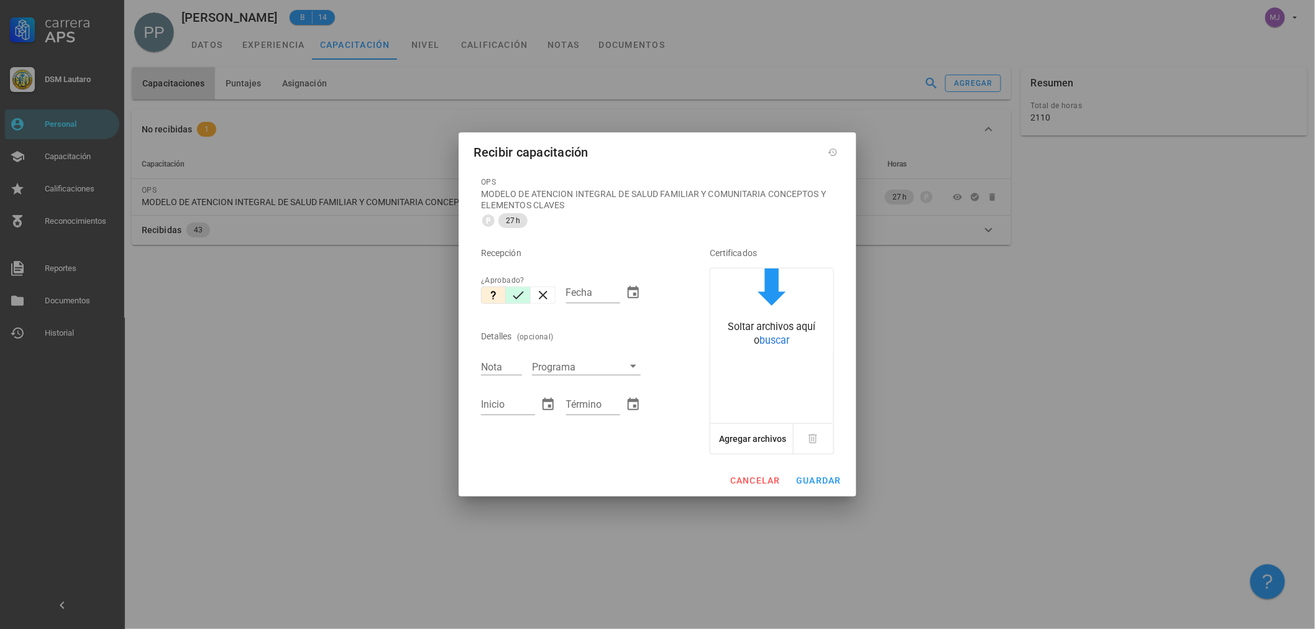
click at [513, 297] on icon "button" at bounding box center [518, 295] width 15 height 15
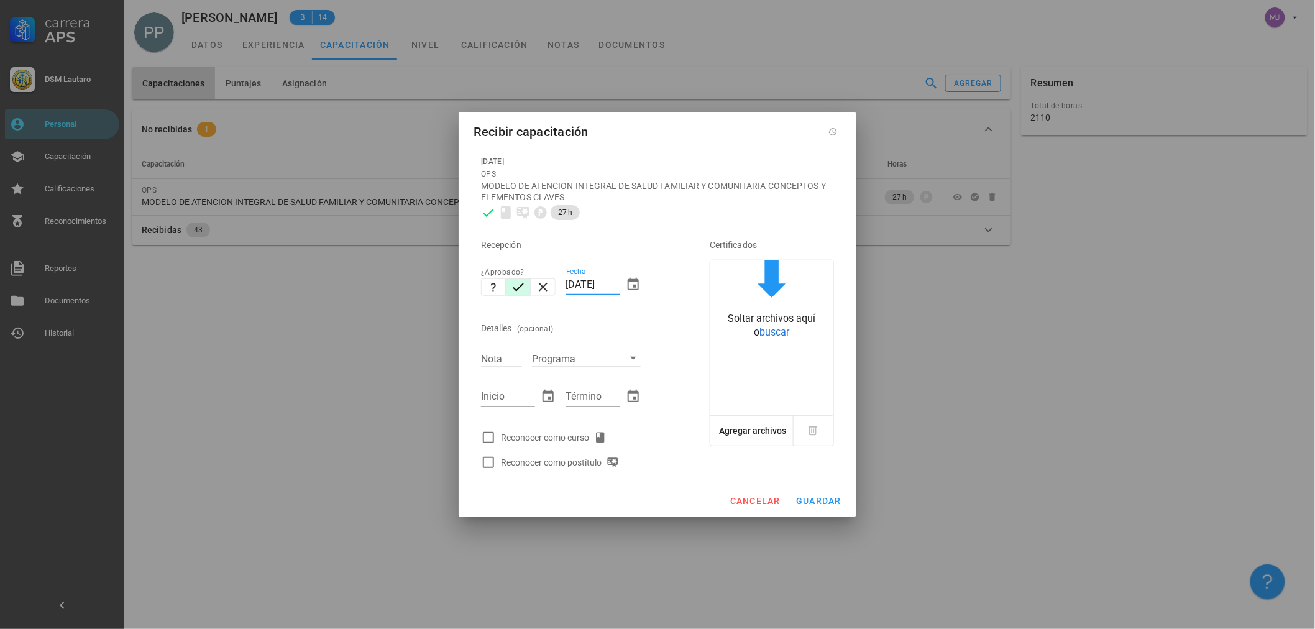
drag, startPoint x: 618, startPoint y: 283, endPoint x: 241, endPoint y: 295, distance: 378.1
click at [245, 295] on div "Carrera APS DSM [PERSON_NAME] Personal Capacitación Calificaciones Reconocimien…" at bounding box center [657, 314] width 1315 height 629
type input "2406"
type input "[DATE]"
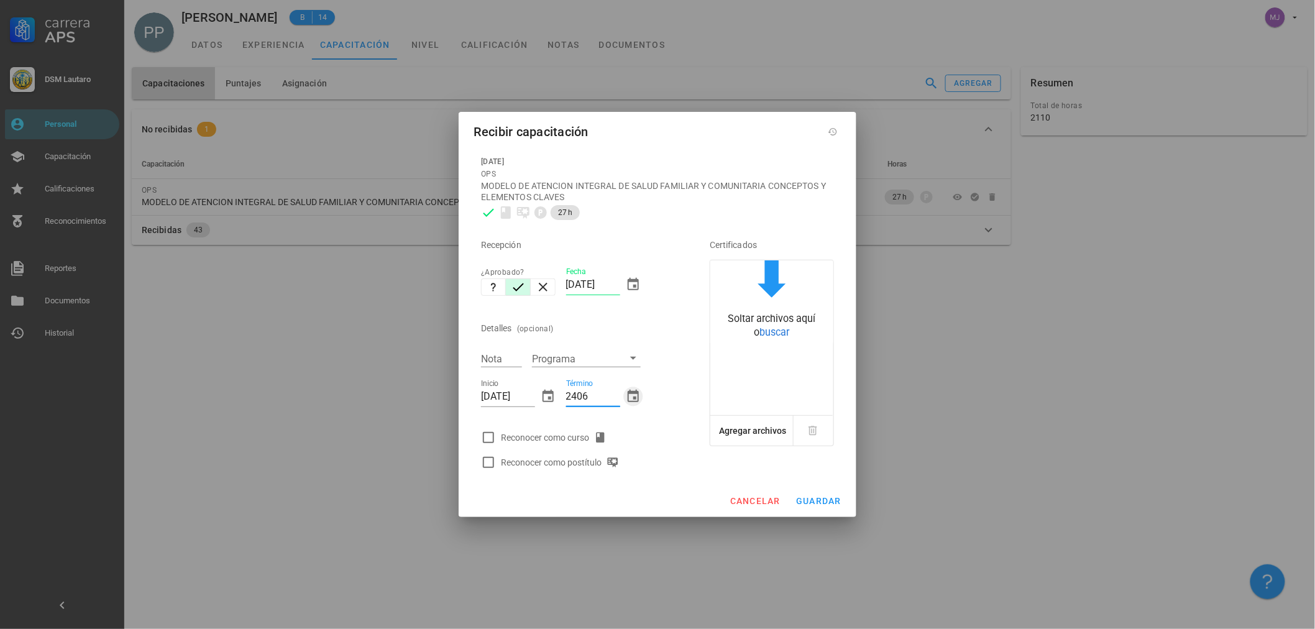
type input "[DATE]"
click at [593, 457] on div "Reconocer como postítulo" at bounding box center [562, 462] width 123 height 15
checkbox input "true"
click at [587, 440] on div "Reconocer como curso" at bounding box center [556, 437] width 111 height 15
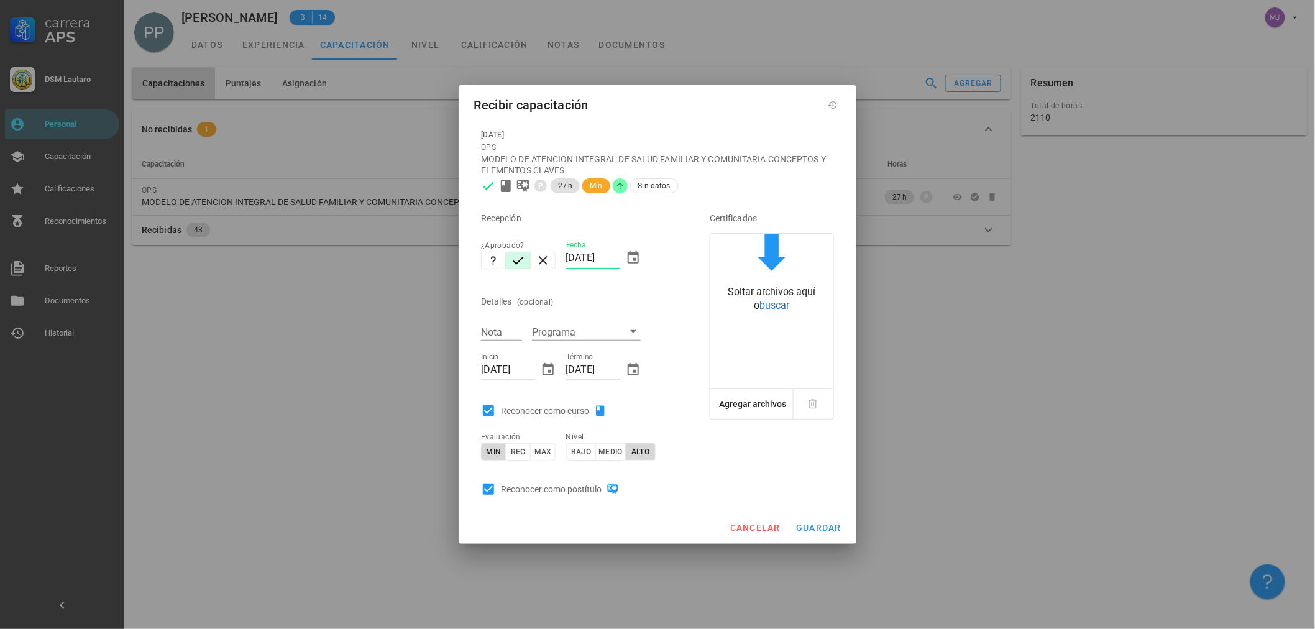
click at [568, 413] on div "Reconocer como curso" at bounding box center [556, 410] width 111 height 15
checkbox input "false"
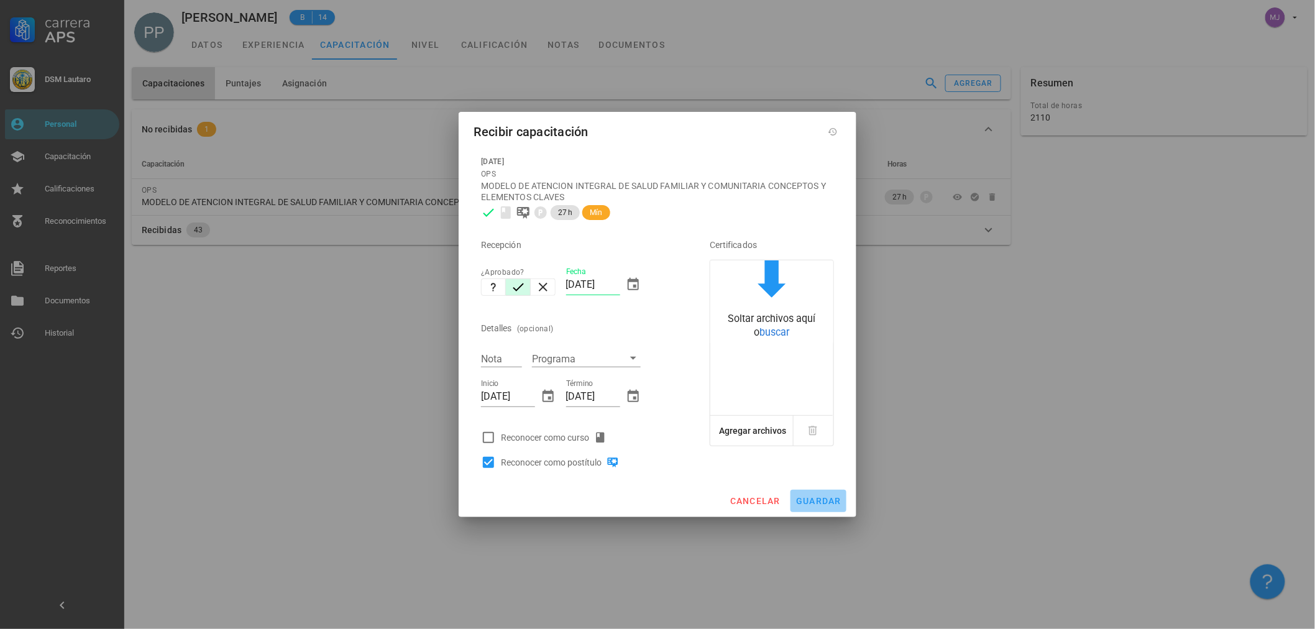
click at [830, 507] on button "guardar" at bounding box center [819, 501] width 56 height 22
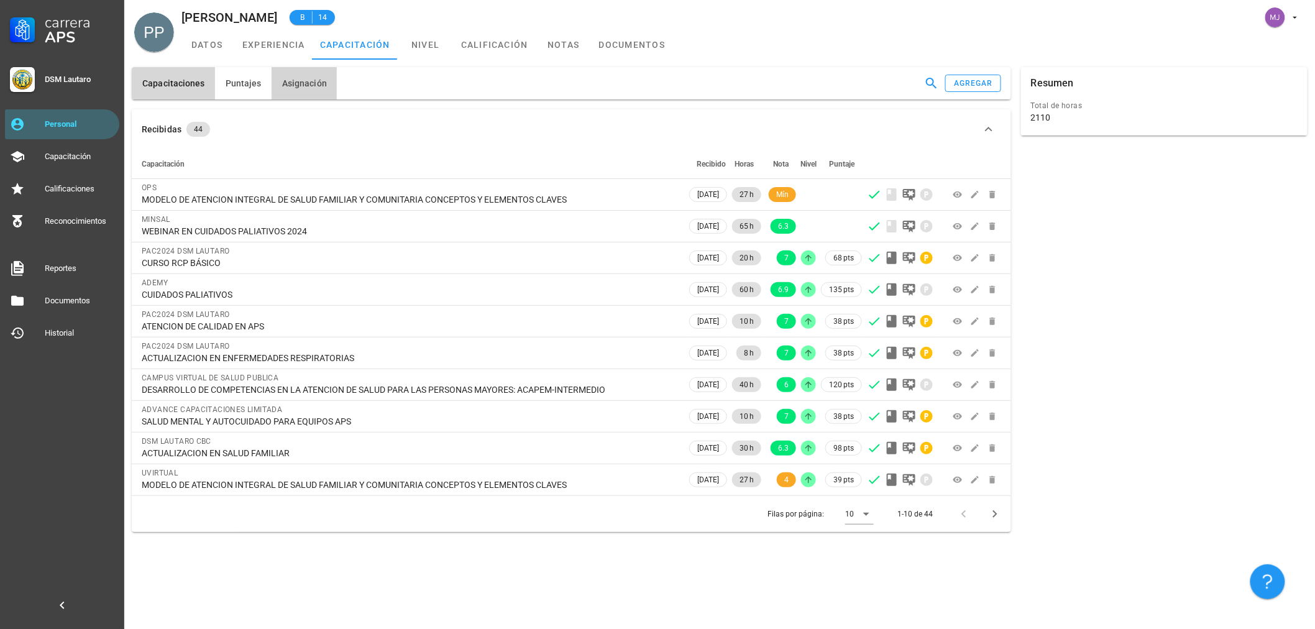
click at [303, 82] on span "Asignación" at bounding box center [304, 83] width 45 height 10
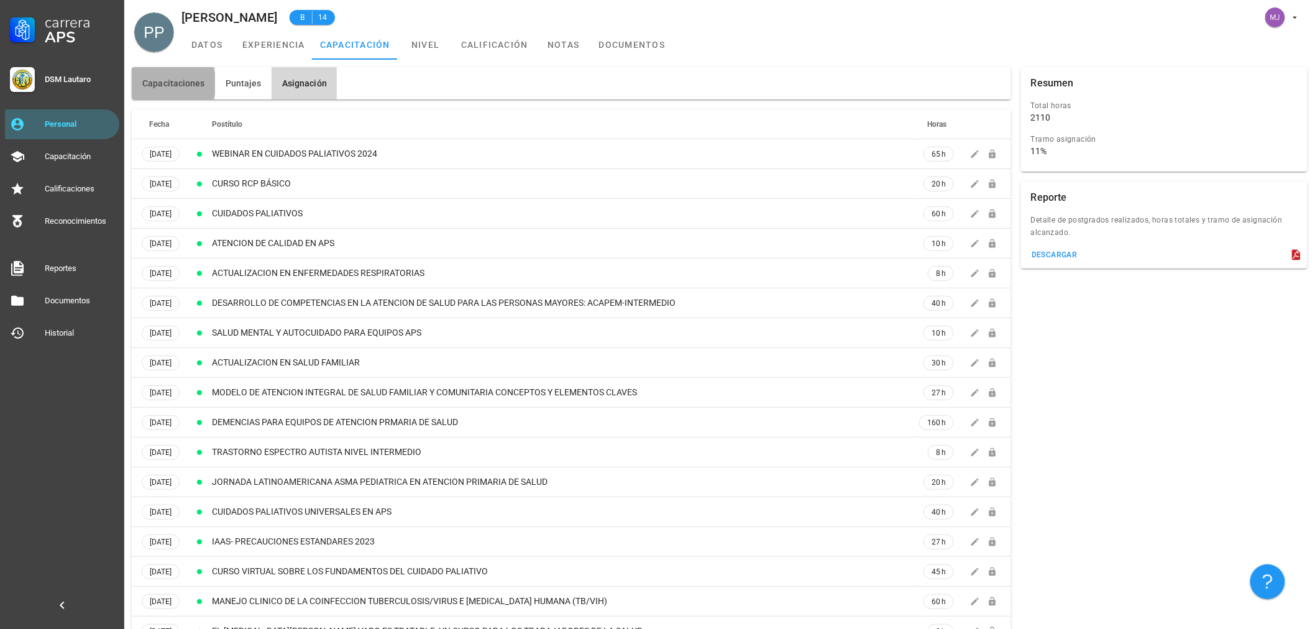
click at [149, 72] on button "Capacitaciones" at bounding box center [173, 83] width 83 height 32
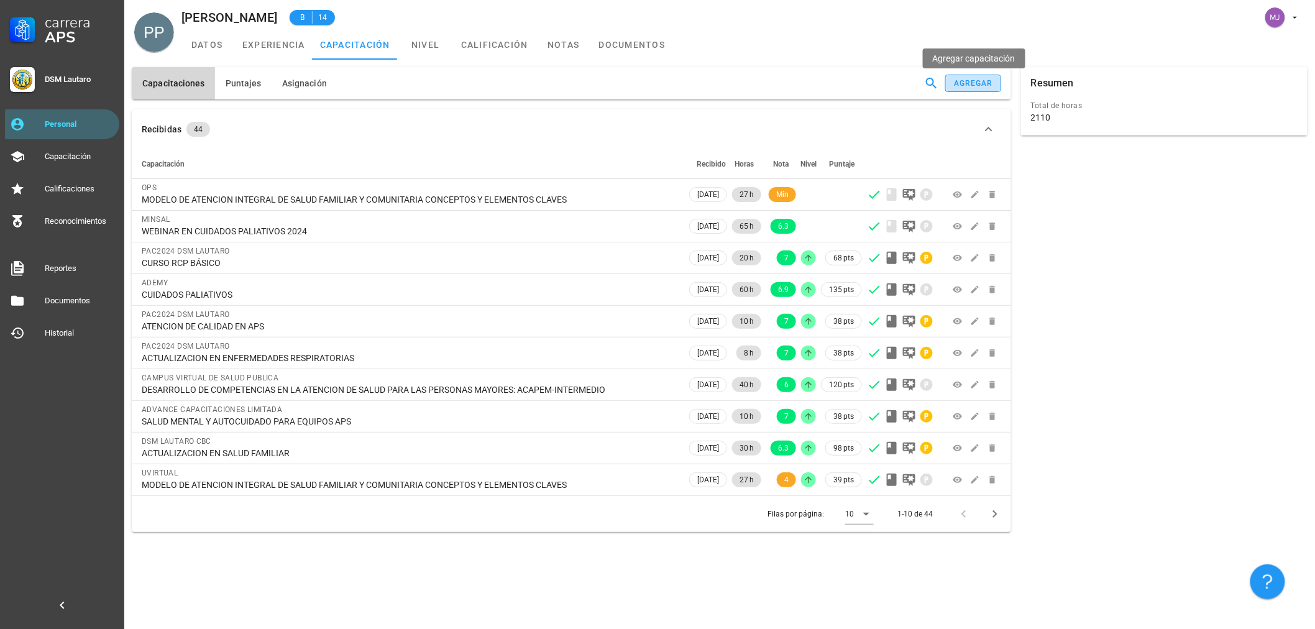
click at [979, 86] on div "agregar" at bounding box center [973, 83] width 40 height 9
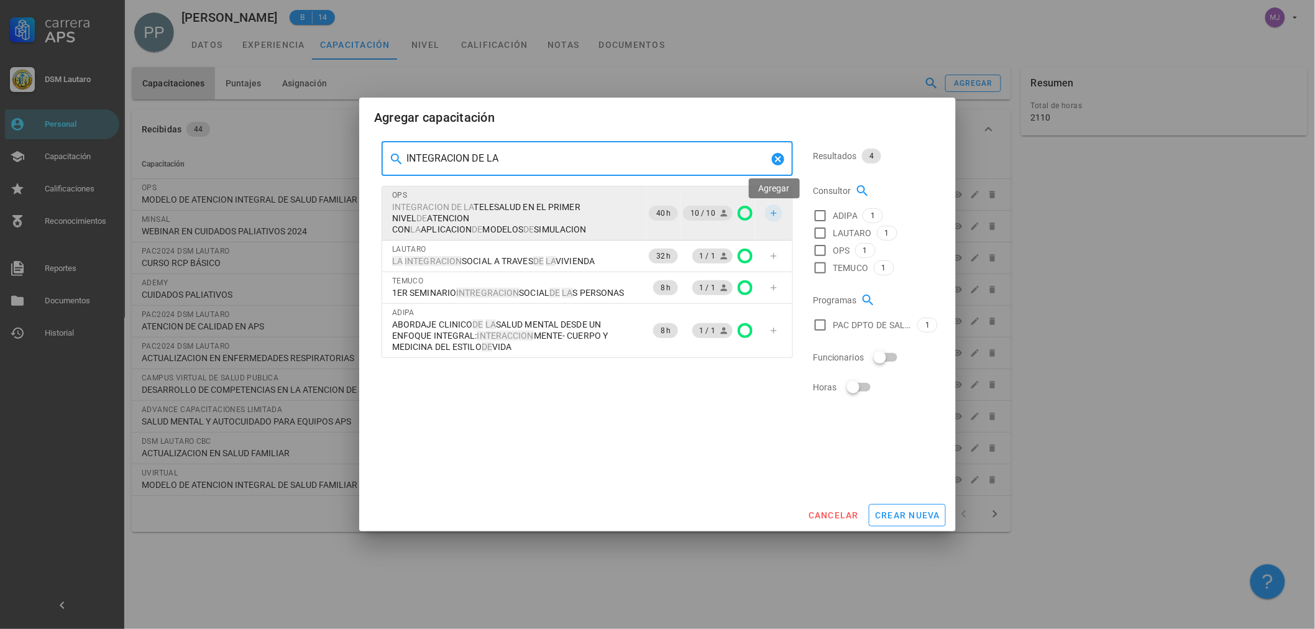
type input "INTEGRACION DE LA"
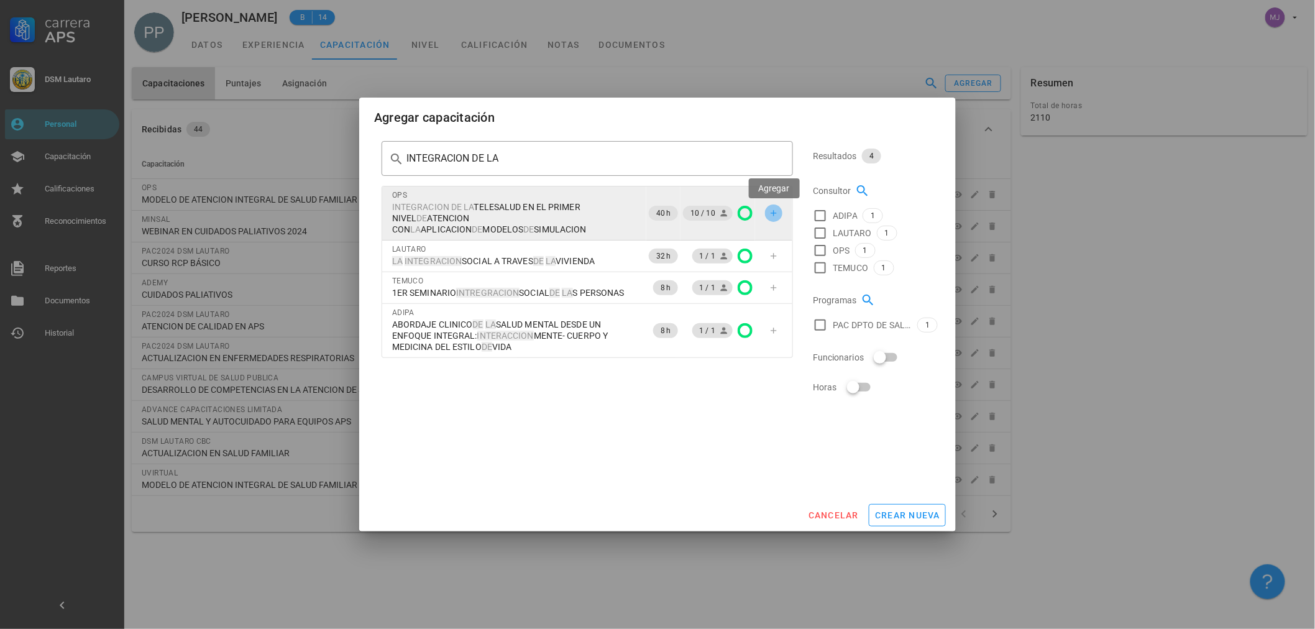
click at [781, 215] on span "button" at bounding box center [773, 213] width 17 height 10
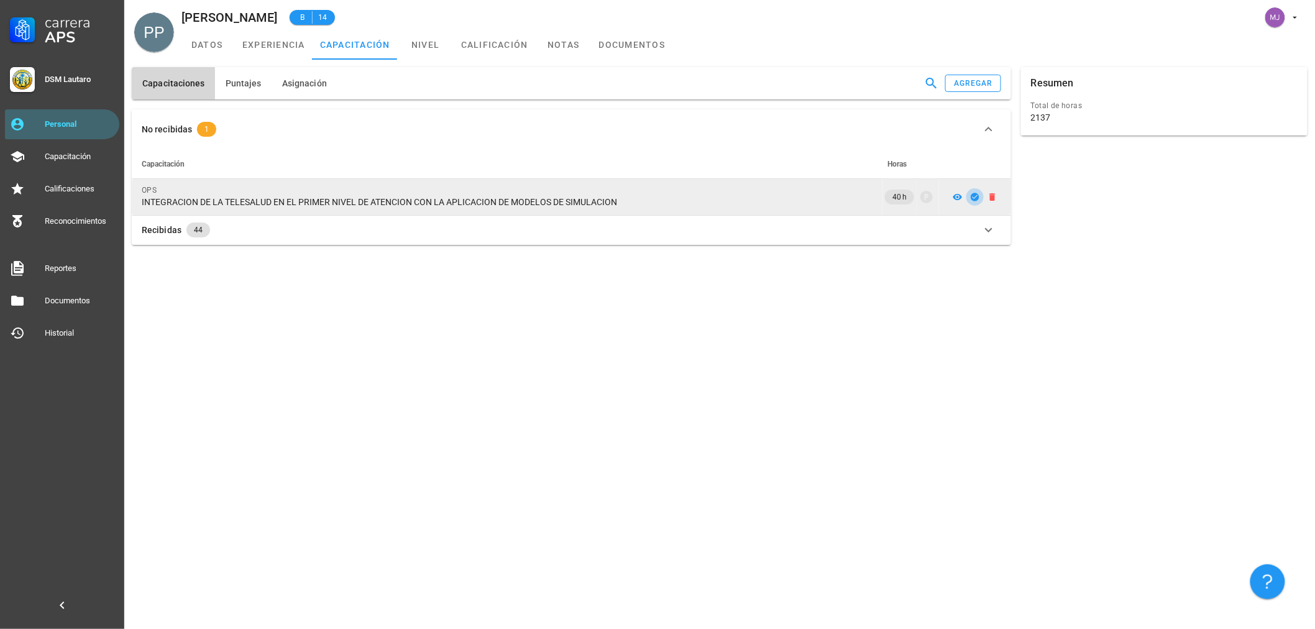
click at [974, 195] on icon "button" at bounding box center [975, 197] width 8 height 8
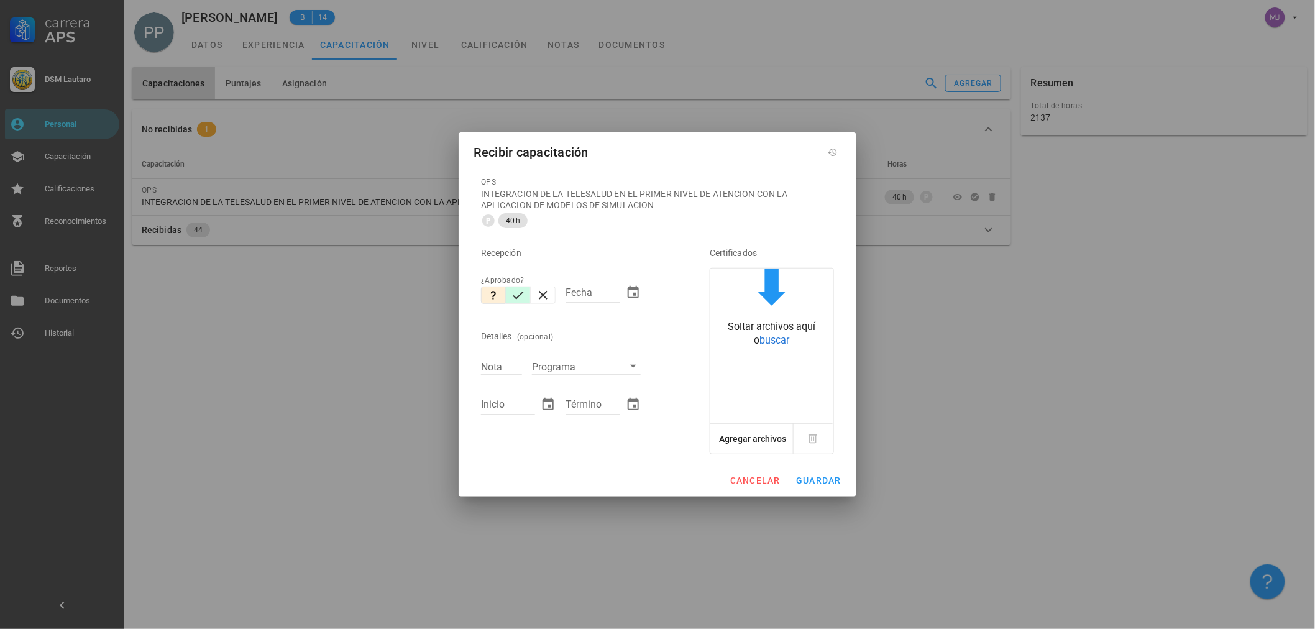
click at [520, 296] on icon "button" at bounding box center [518, 295] width 15 height 15
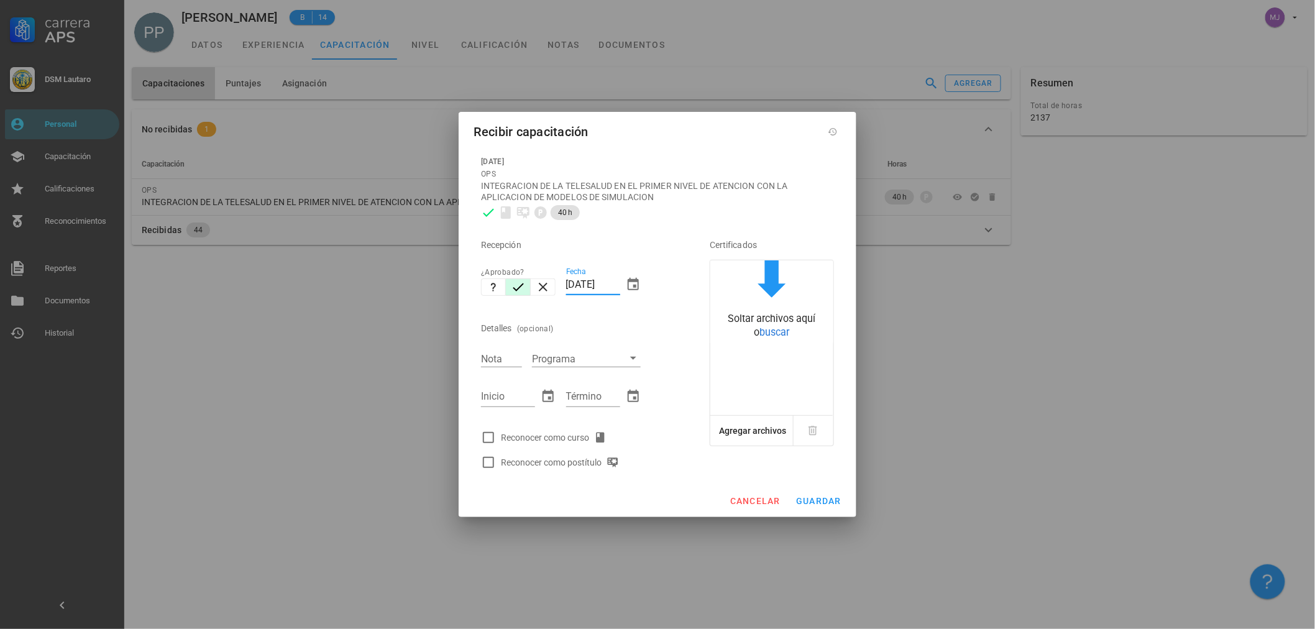
drag, startPoint x: 618, startPoint y: 286, endPoint x: 406, endPoint y: 295, distance: 212.1
click at [406, 295] on div "Carrera APS DSM [PERSON_NAME] Personal Capacitación Calificaciones Reconocimien…" at bounding box center [657, 314] width 1315 height 629
type input "[DATE]"
click at [889, 454] on div at bounding box center [657, 314] width 1315 height 629
click at [487, 353] on div "Nota" at bounding box center [501, 359] width 41 height 16
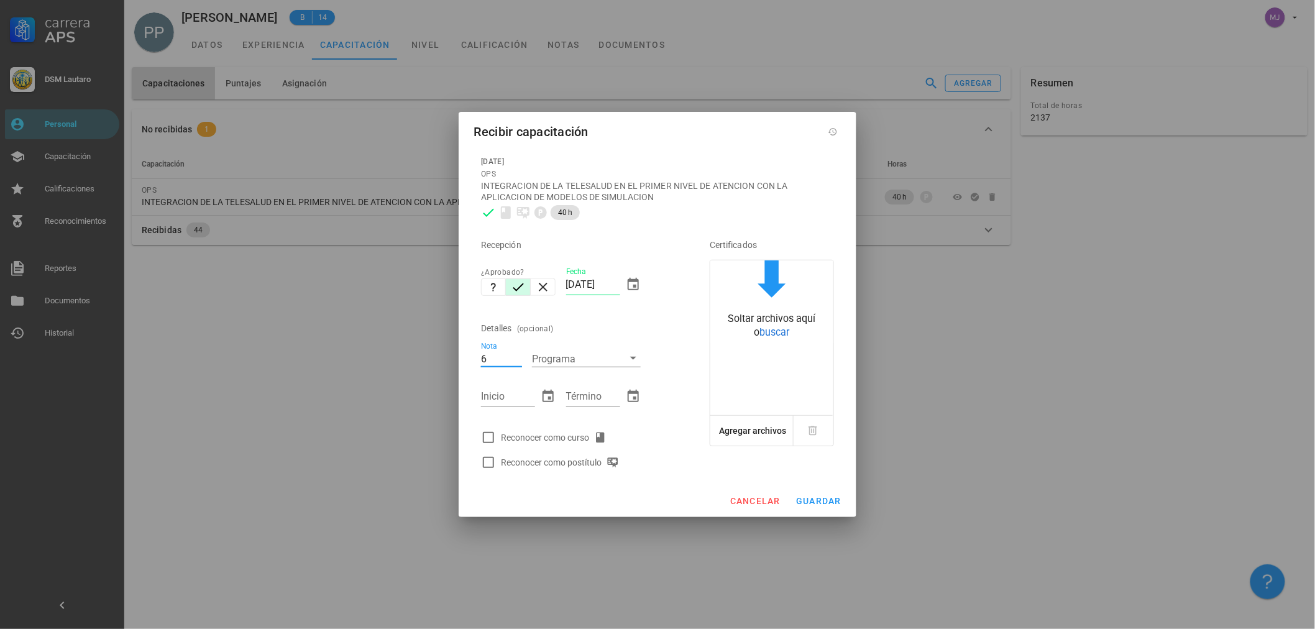
type input "6"
type input "0508"
type input "[DATE]"
type input "0508"
type input "[DATE]"
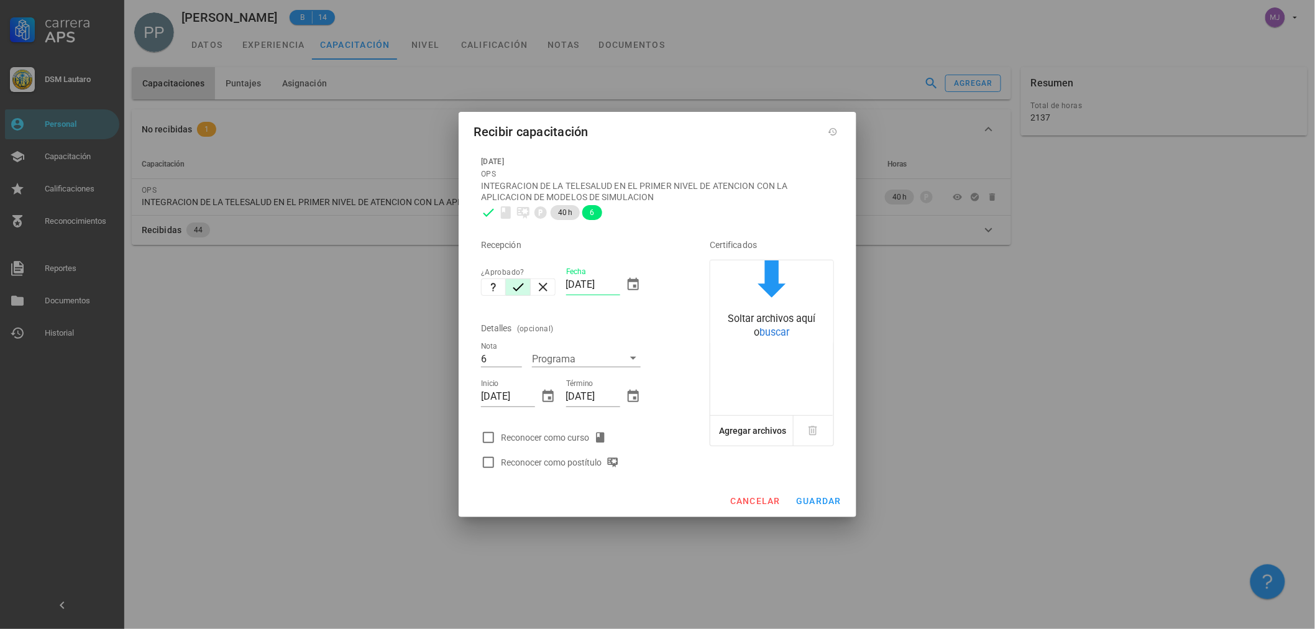
click at [544, 443] on div "Reconocer como curso" at bounding box center [556, 437] width 111 height 15
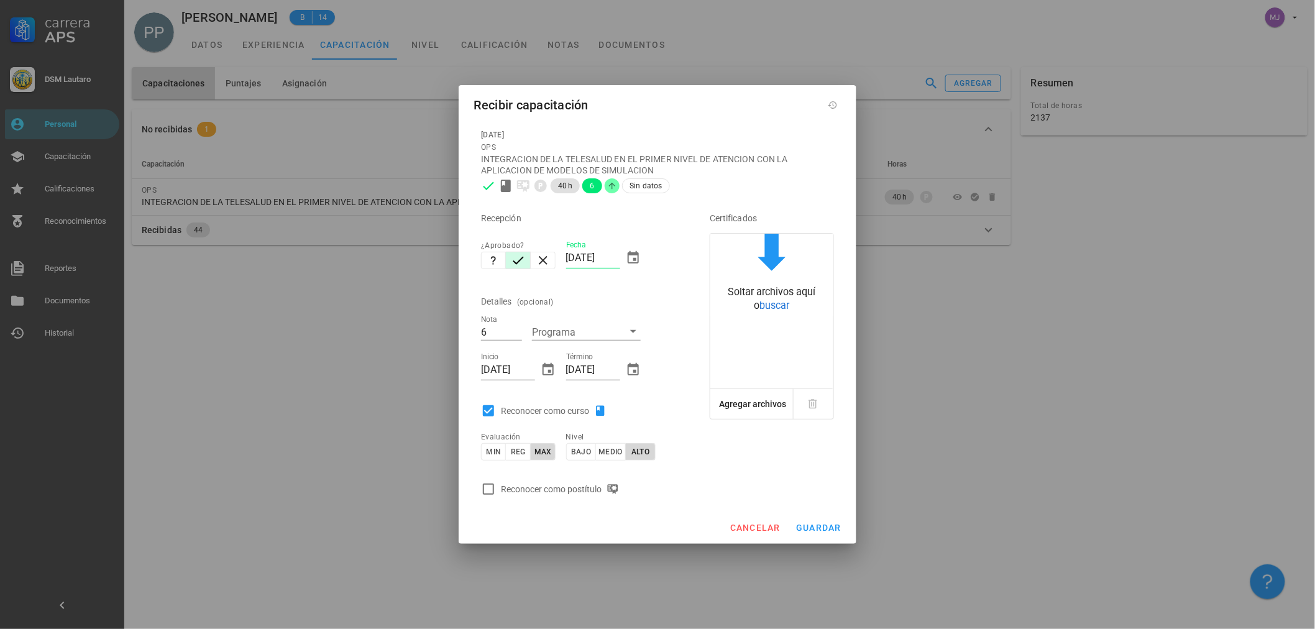
click at [549, 407] on div "Reconocer como curso" at bounding box center [556, 410] width 111 height 15
checkbox input "false"
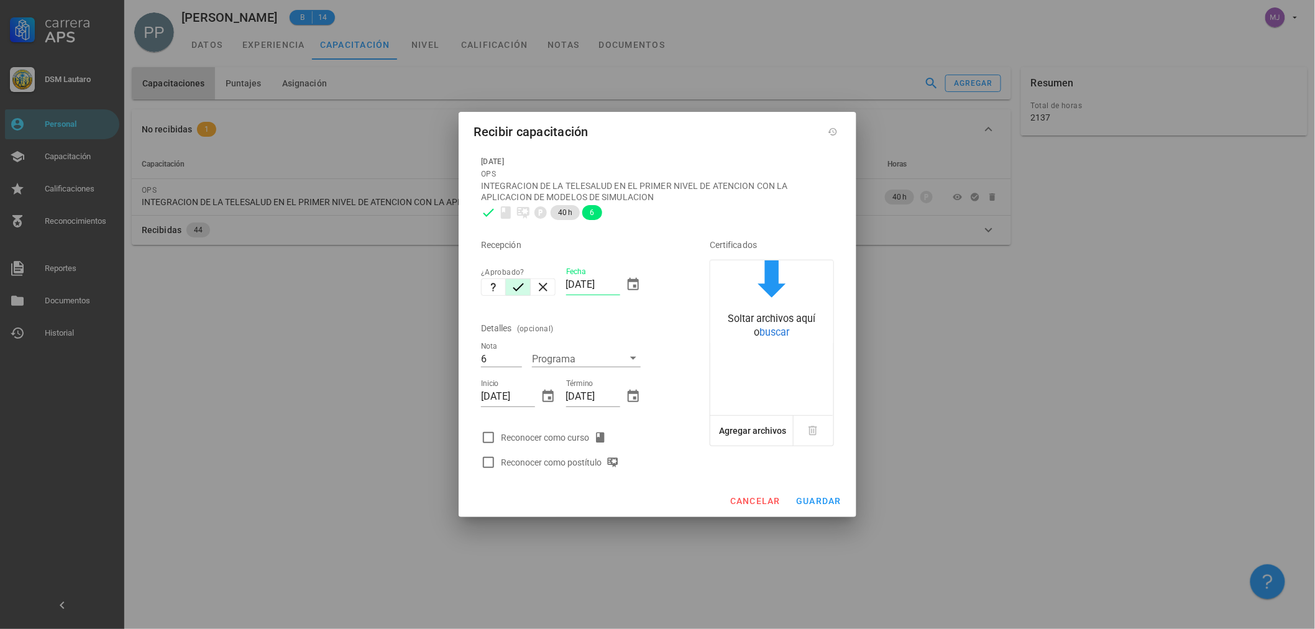
click at [595, 464] on div "Reconocer como postítulo" at bounding box center [562, 462] width 123 height 15
checkbox input "true"
click at [794, 495] on button "guardar" at bounding box center [819, 501] width 56 height 22
